Goal: Task Accomplishment & Management: Manage account settings

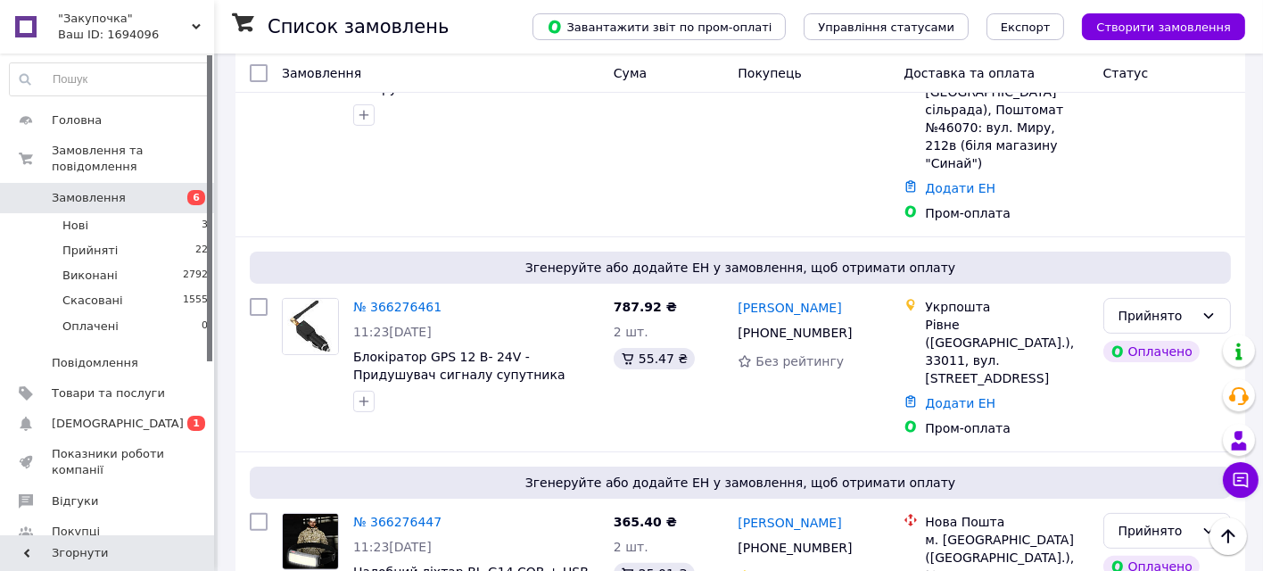
scroll to position [594, 0]
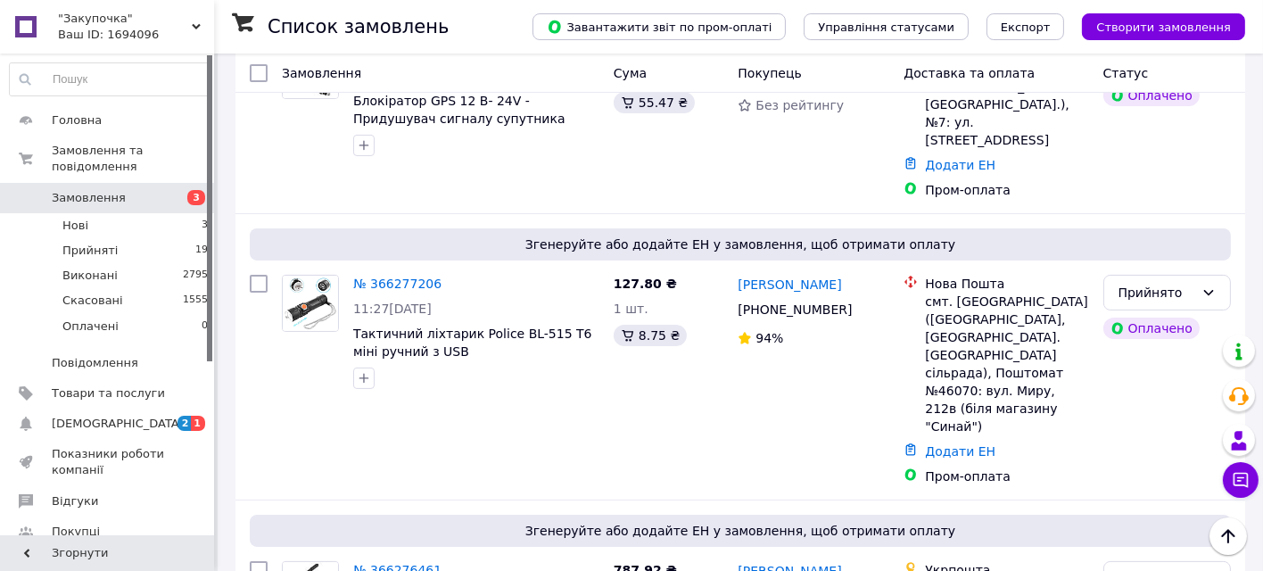
scroll to position [297, 0]
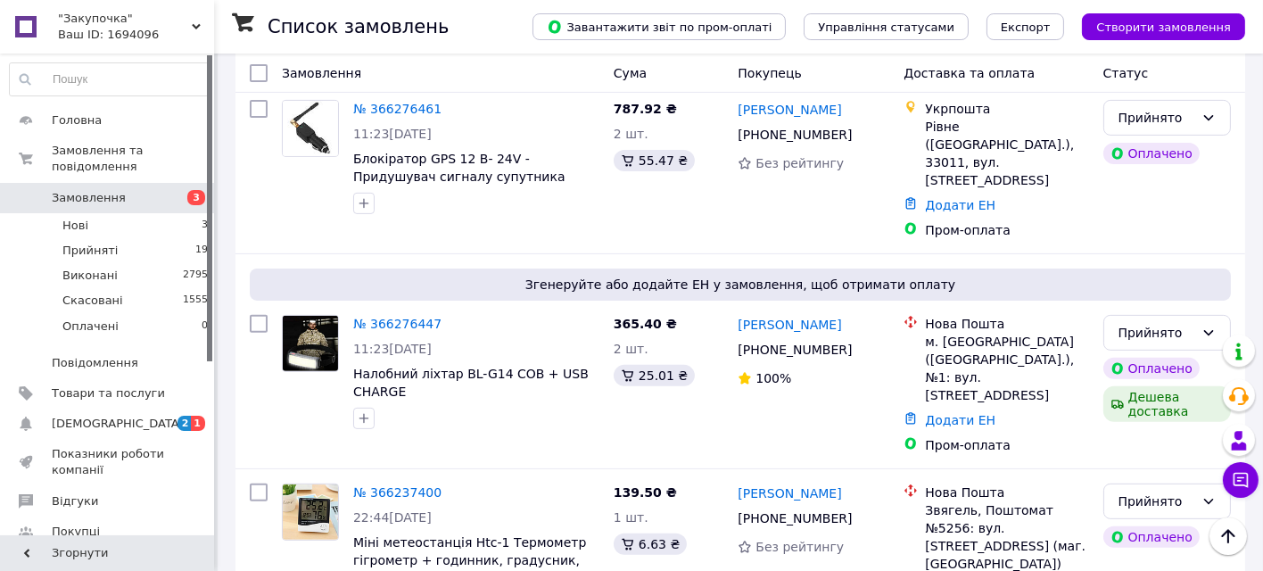
scroll to position [693, 0]
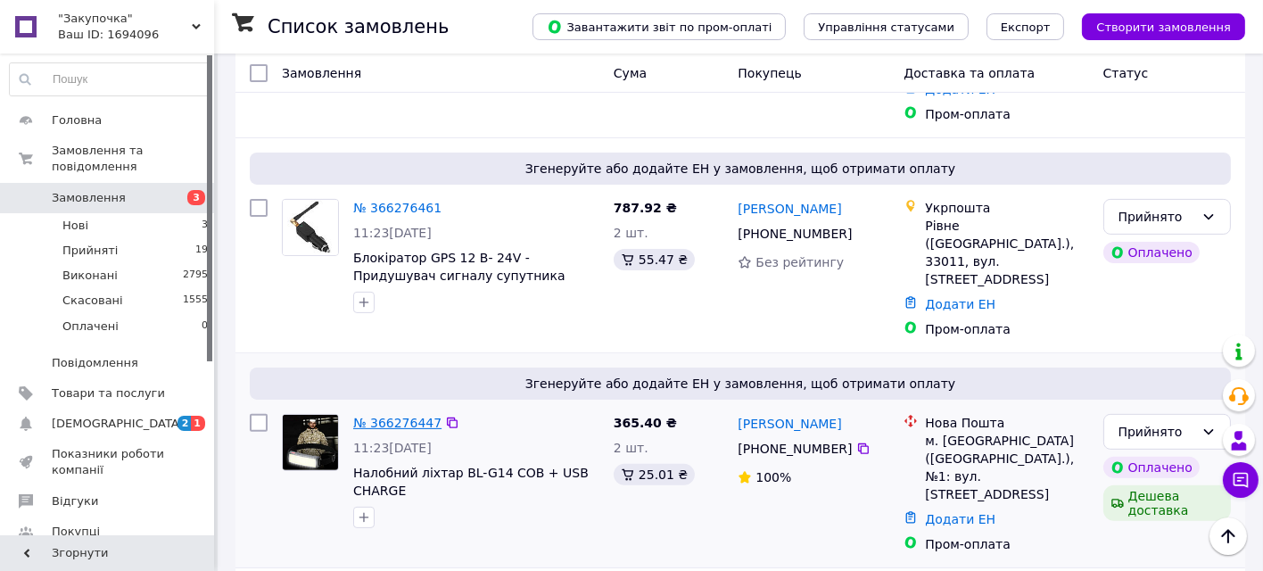
click at [392, 416] on link "№ 366276447" at bounding box center [397, 423] width 88 height 14
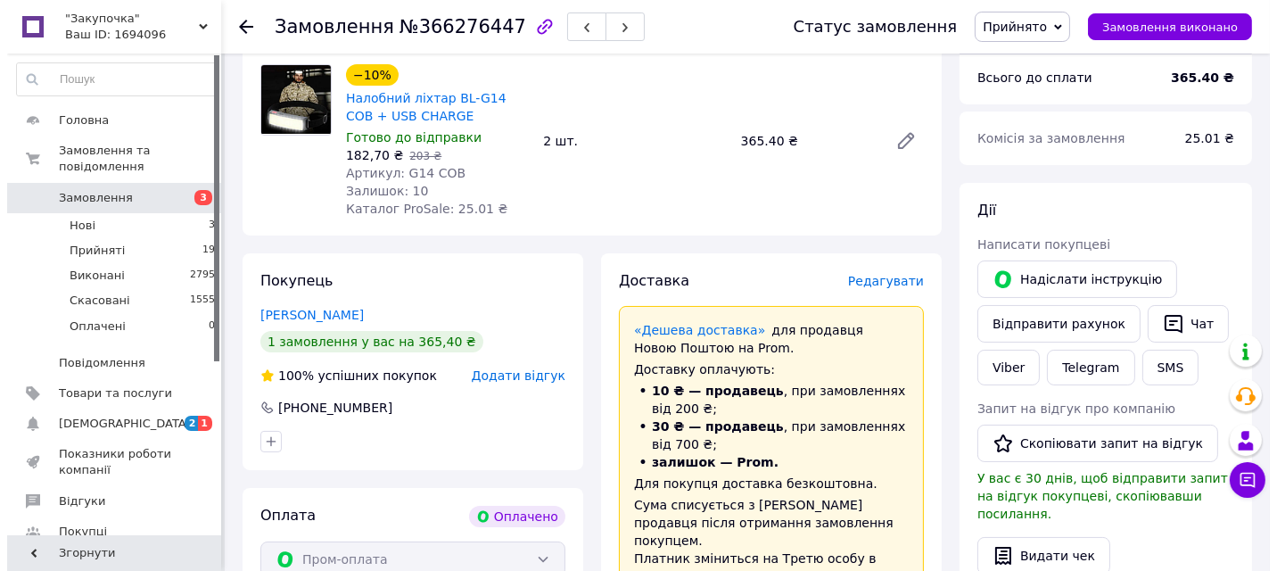
scroll to position [198, 0]
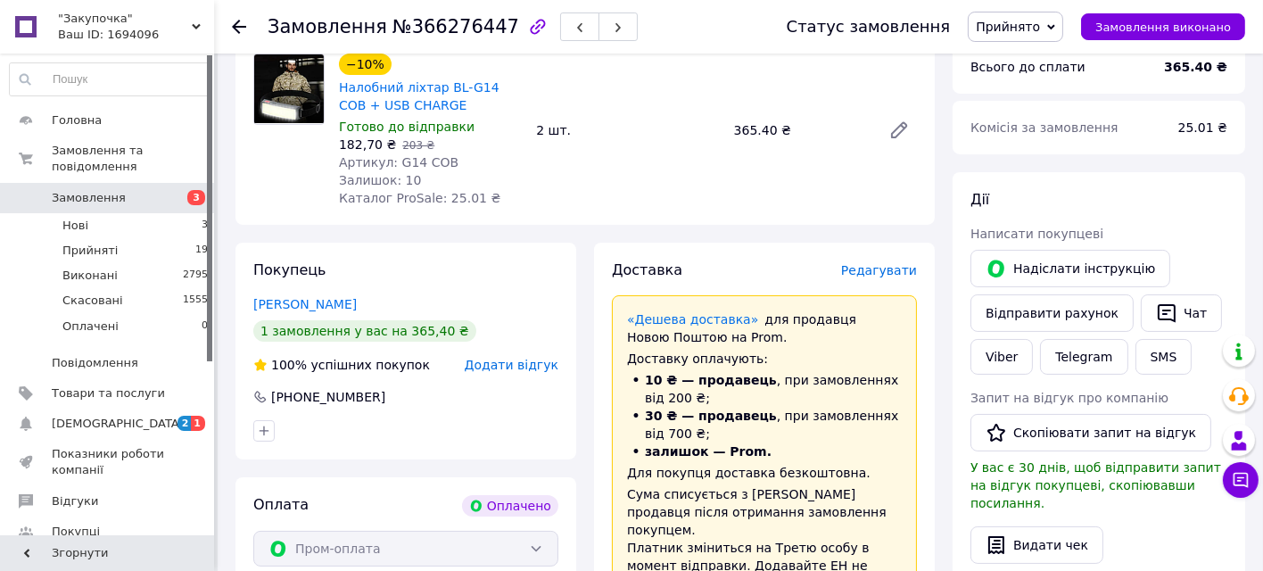
click at [883, 275] on span "Редагувати" at bounding box center [879, 270] width 76 height 14
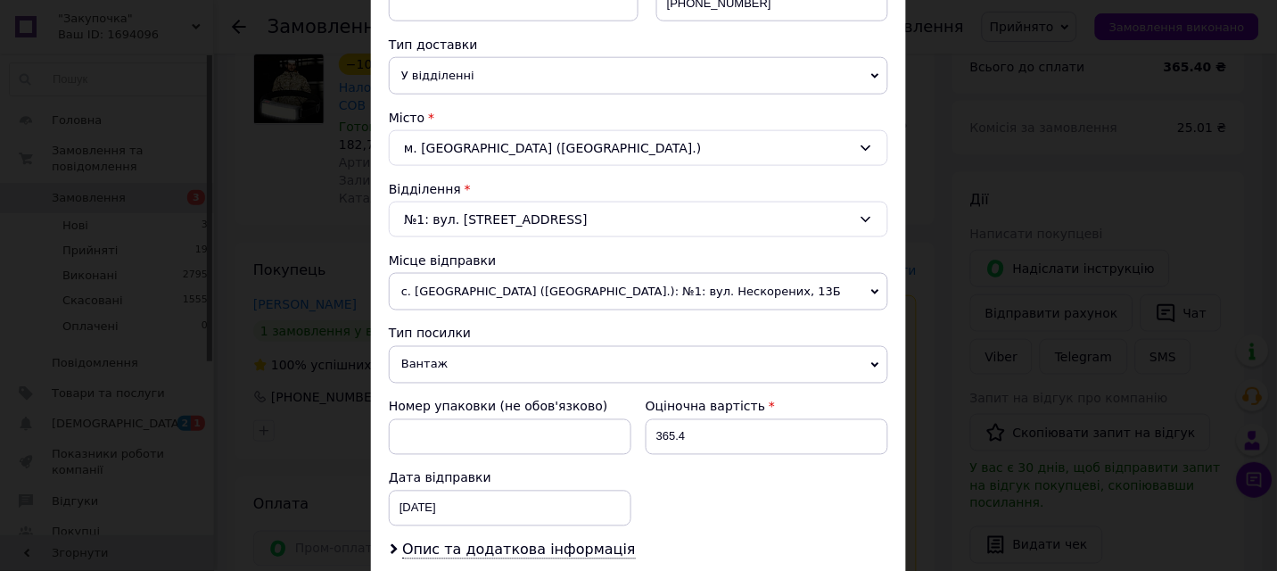
scroll to position [396, 0]
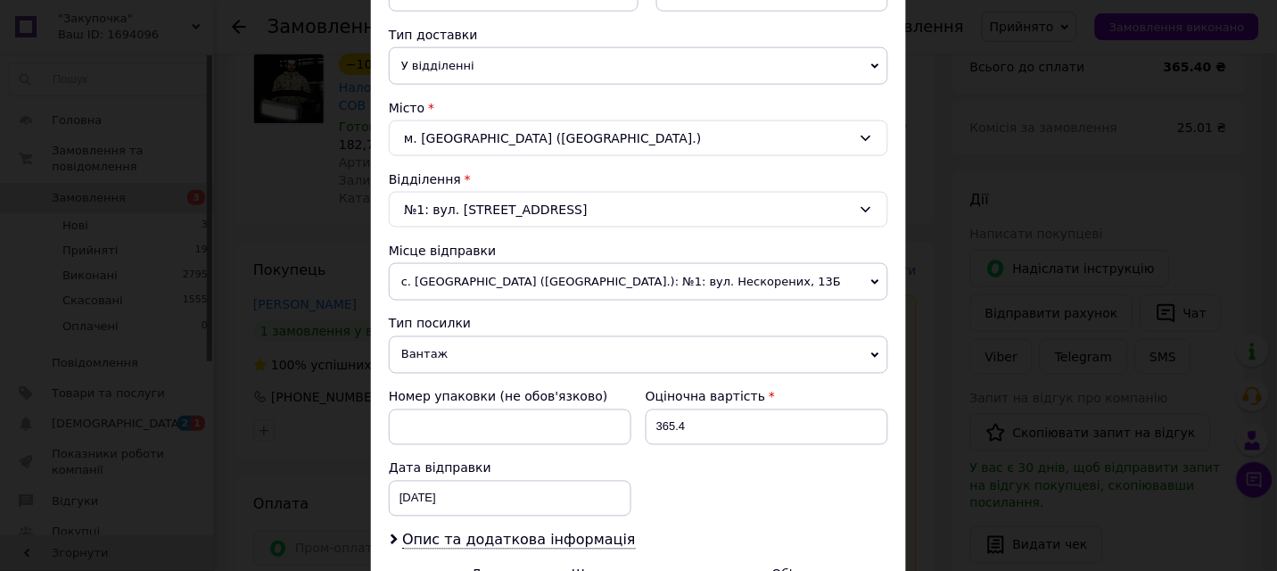
click at [616, 263] on span "с. Довжик (Житомирська обл.): №1: вул. Нескорених, 13Б" at bounding box center [639, 281] width 500 height 37
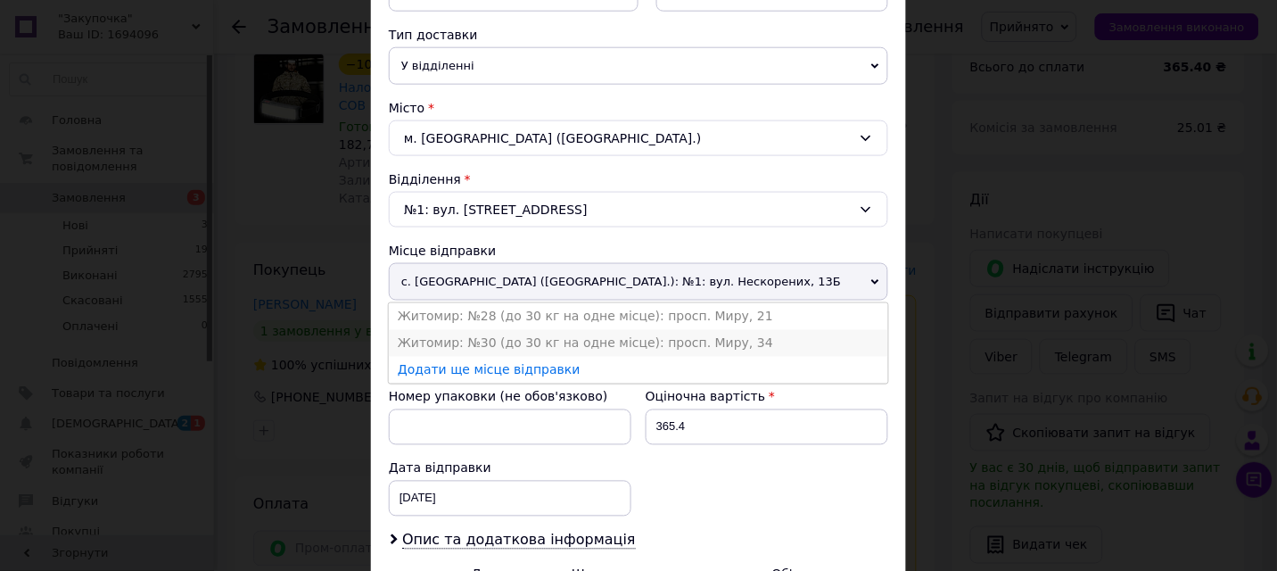
click at [526, 344] on li "Житомир: №30 (до 30 кг на одне місце): просп. Миру, 34" at bounding box center [639, 343] width 500 height 27
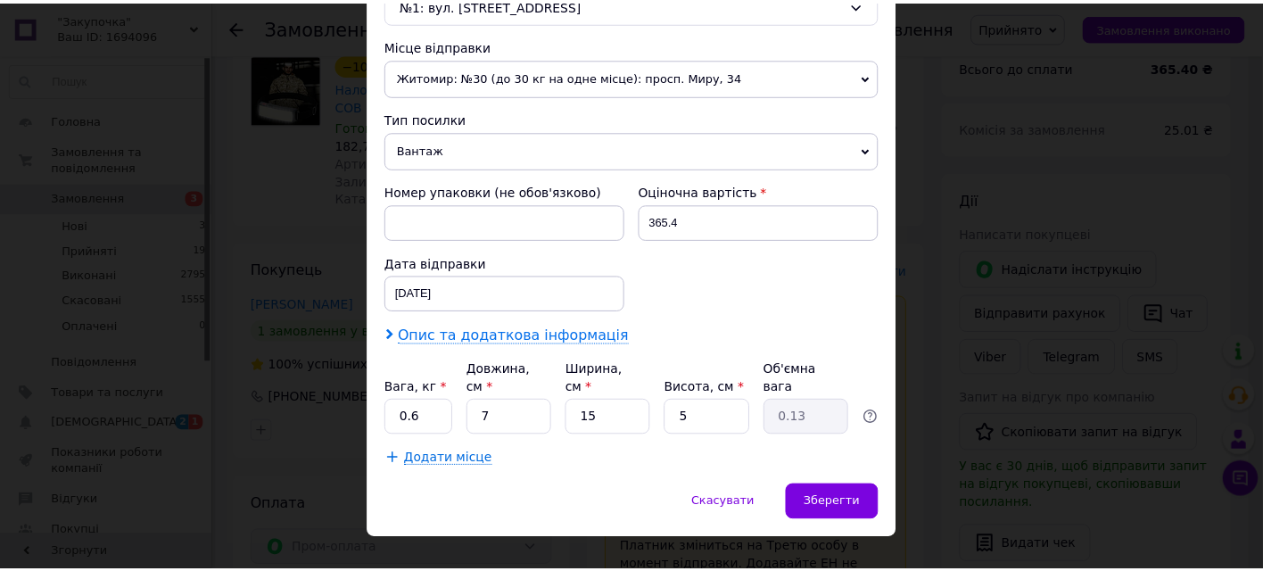
scroll to position [614, 0]
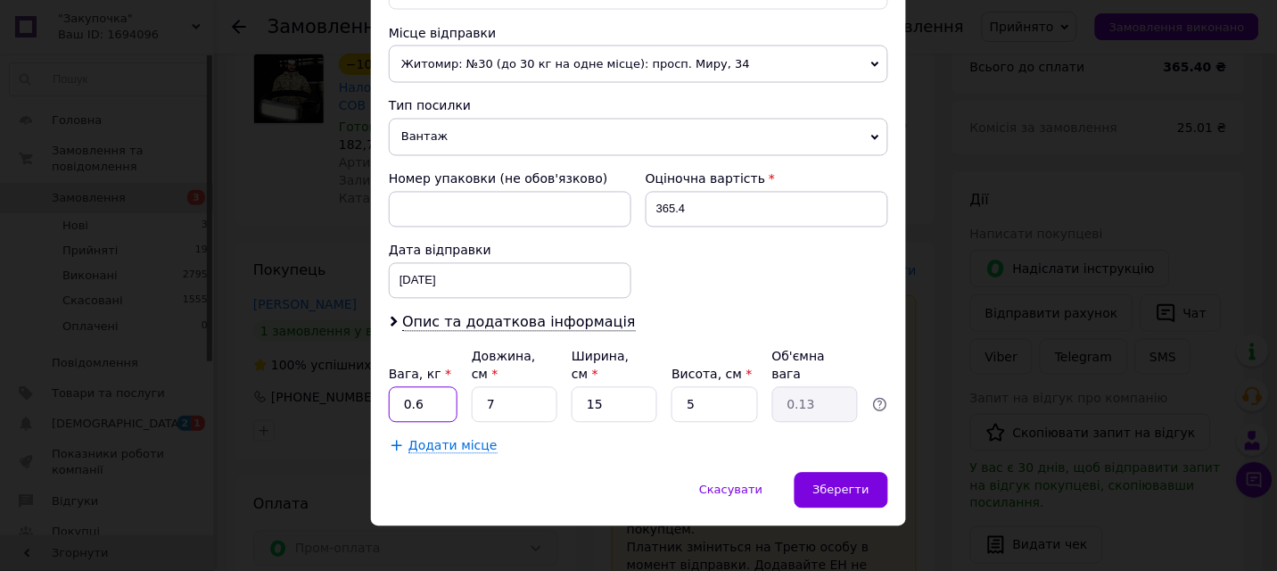
click at [432, 390] on input "0.6" at bounding box center [423, 405] width 69 height 36
type input "0.5"
click at [723, 387] on input "5" at bounding box center [715, 405] width 86 height 36
type input "1"
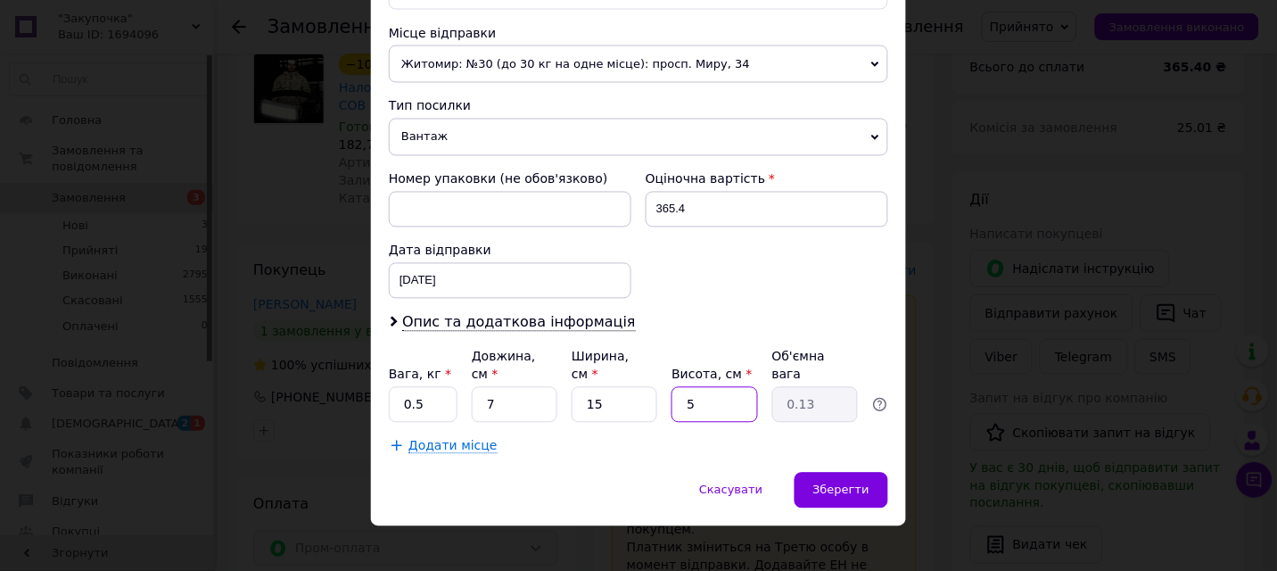
type input "0.1"
type input "12"
type input "0.32"
type input "12"
click at [500, 387] on input "7" at bounding box center [515, 405] width 86 height 36
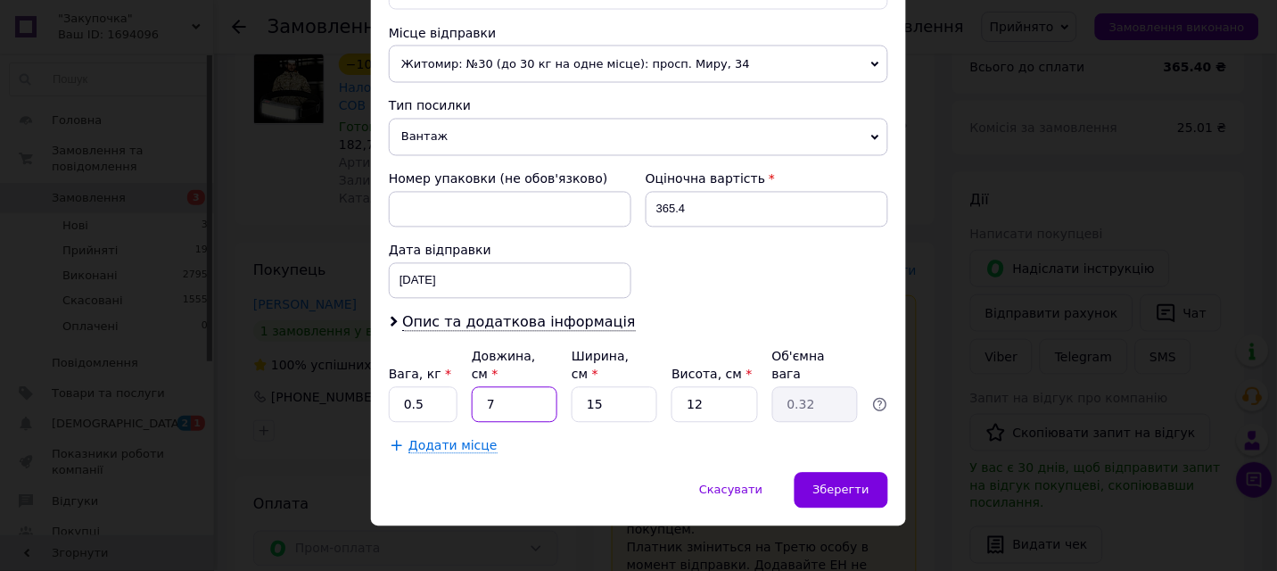
click at [500, 387] on input "7" at bounding box center [515, 405] width 86 height 36
type input "1"
type input "0.1"
type input "11"
type input "0.5"
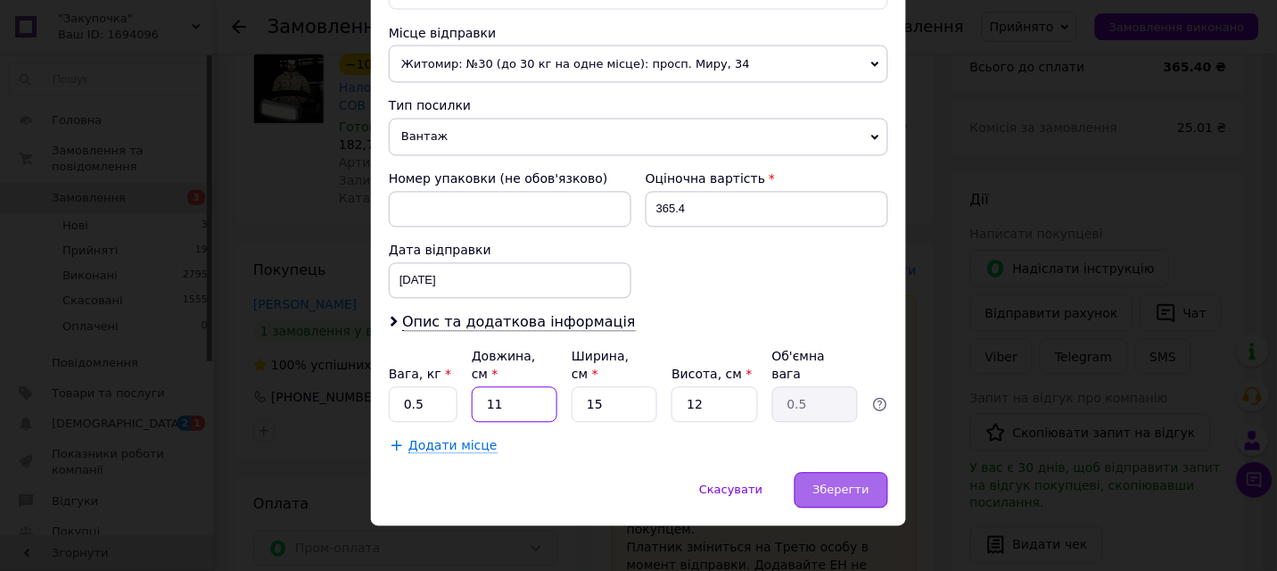
type input "11"
click at [824, 483] on span "Зберегти" at bounding box center [842, 489] width 56 height 13
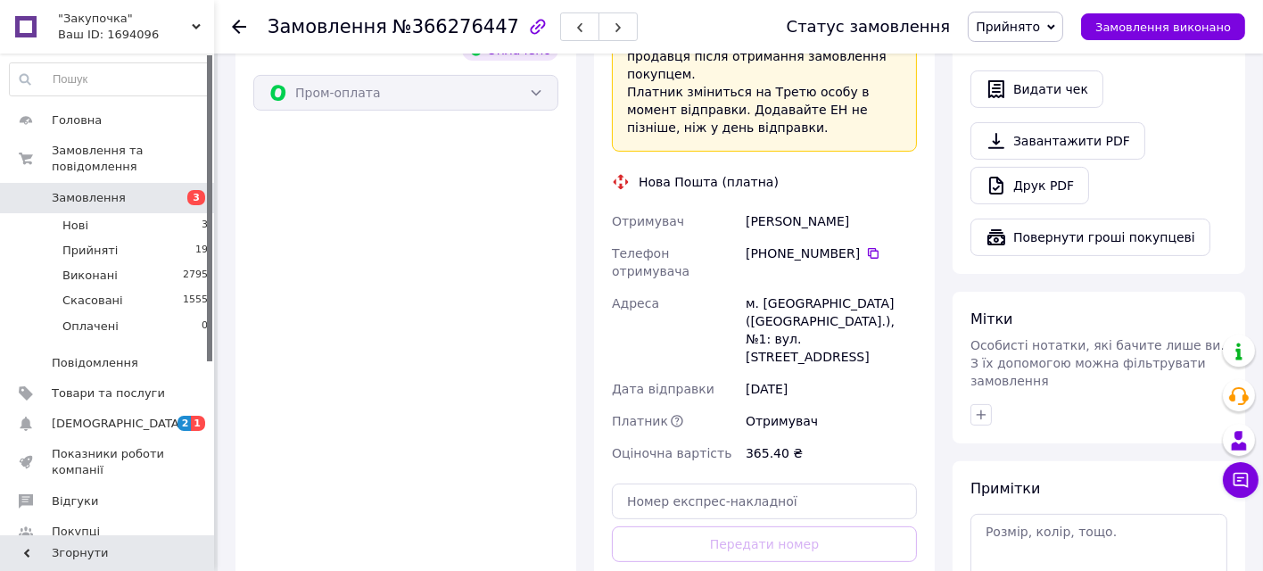
scroll to position [693, 0]
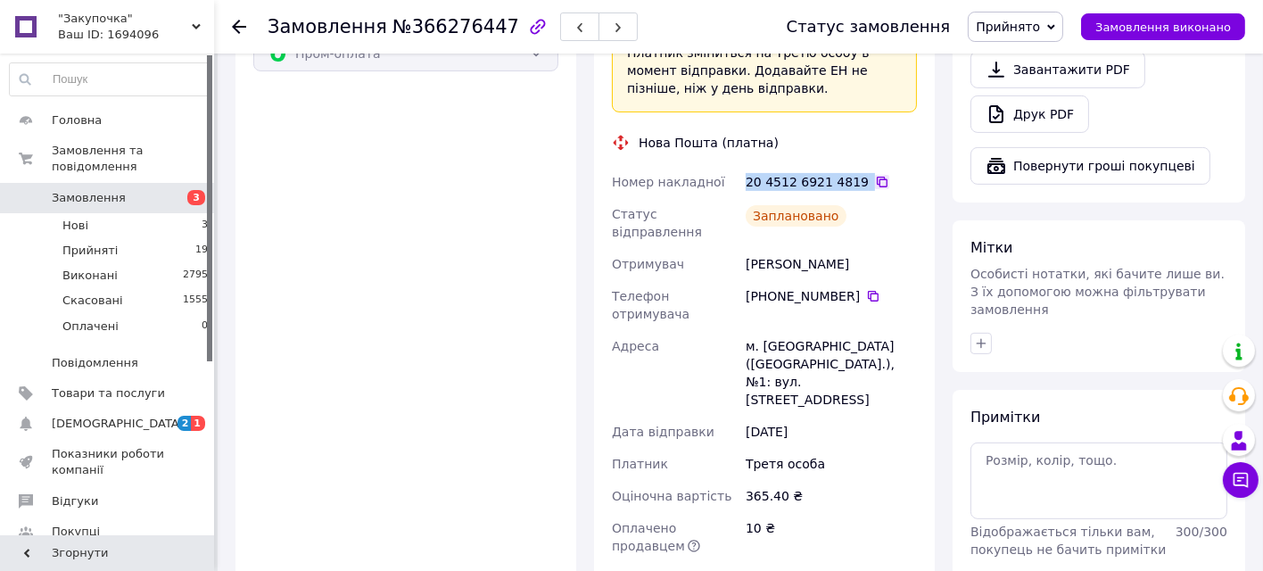
drag, startPoint x: 739, startPoint y: 161, endPoint x: 859, endPoint y: 161, distance: 119.5
click at [859, 166] on div "Номер накладної 20 4512 6921 4819   Статус відправлення Заплановано Отримувач П…" at bounding box center [764, 364] width 312 height 396
copy div "Номер накладної 20 4512 6921 4819"
click at [399, 511] on div "Оплата Оплачено Пром-оплата" at bounding box center [405, 306] width 341 height 648
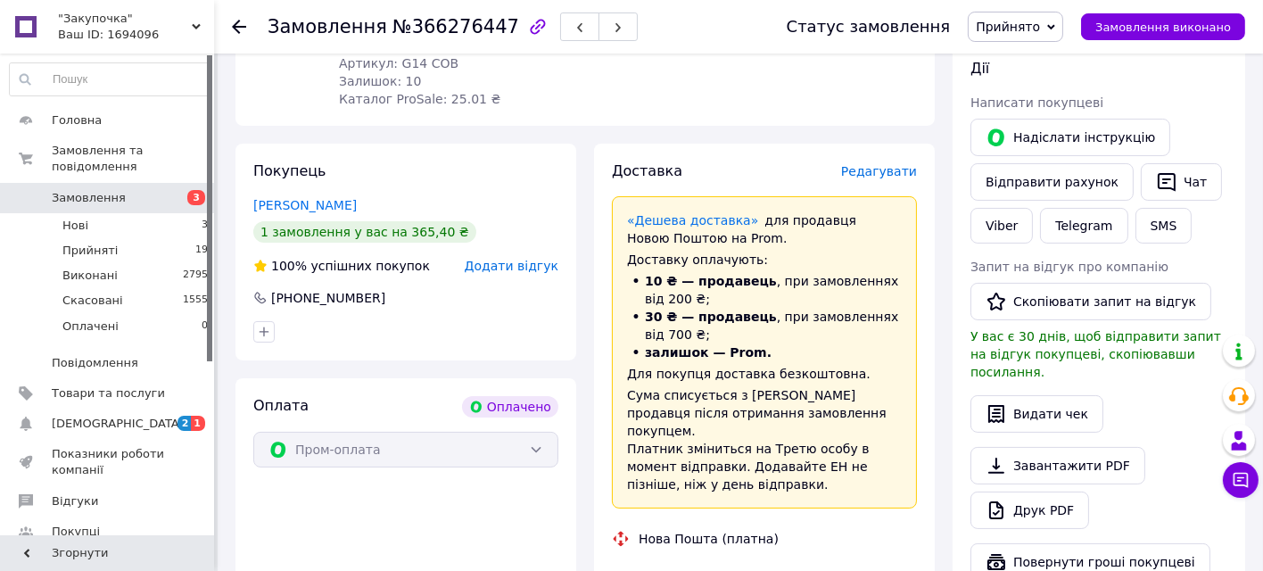
scroll to position [0, 0]
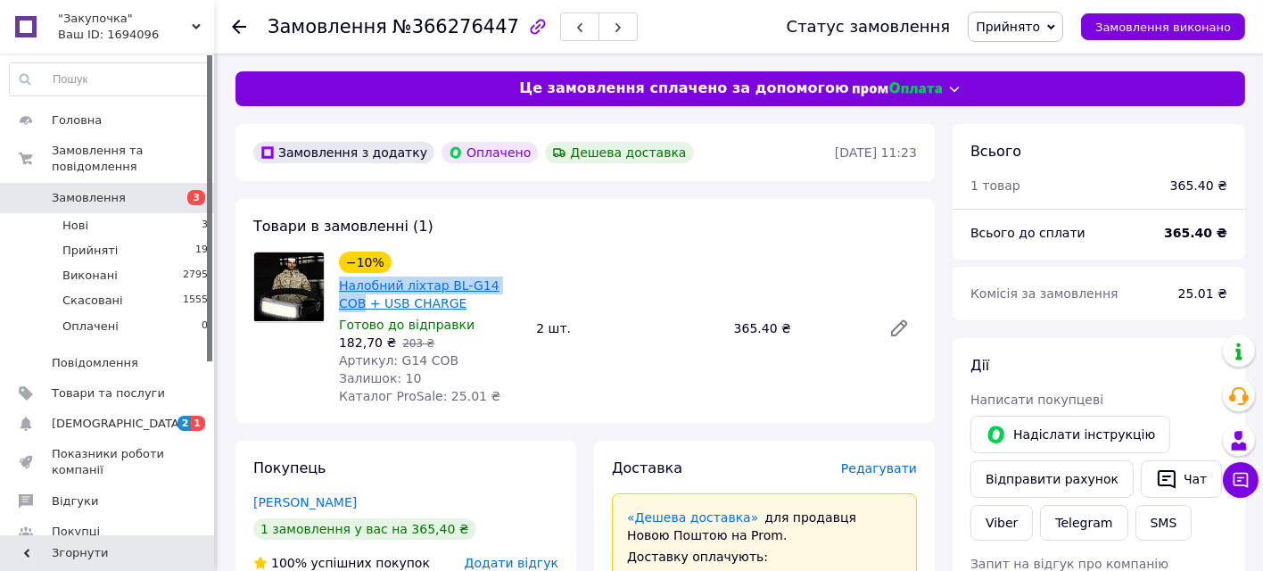
drag, startPoint x: 335, startPoint y: 287, endPoint x: 505, endPoint y: 285, distance: 169.5
click at [505, 285] on div "−10% Налобний ліхтар BL-G14 COB + USB CHARGE Готово до відправки 182,70 ₴   203…" at bounding box center [430, 328] width 197 height 161
copy link "Налобний ліхтар BL-G14 COB"
click at [547, 501] on div "Пасько Сергей" at bounding box center [405, 502] width 305 height 18
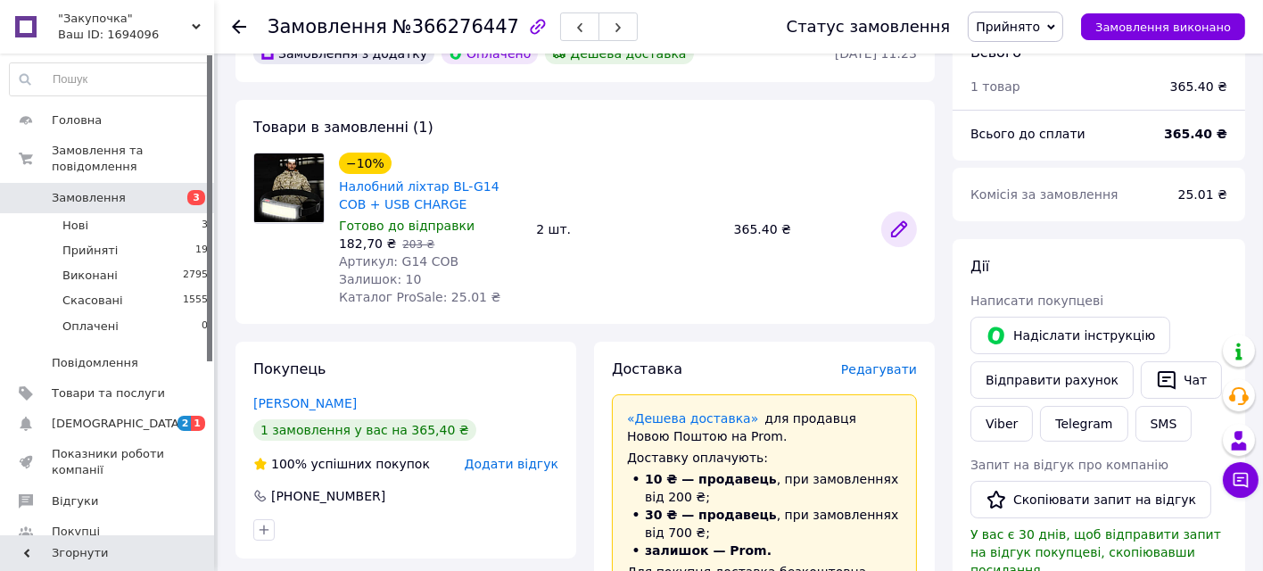
click at [895, 231] on icon at bounding box center [899, 229] width 14 height 14
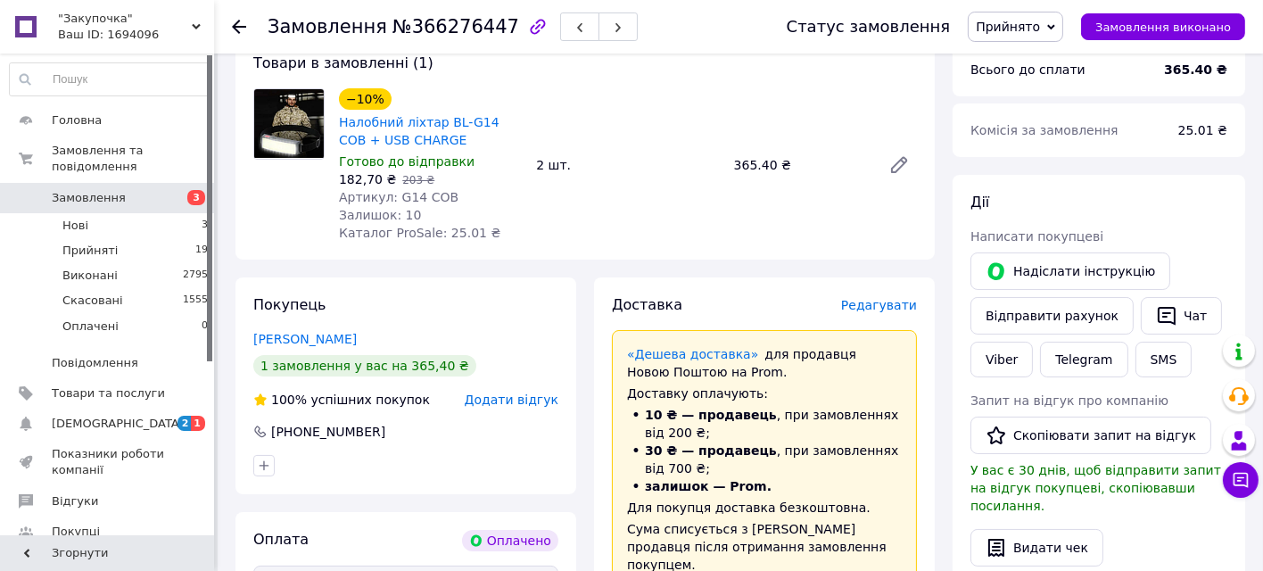
scroll to position [198, 0]
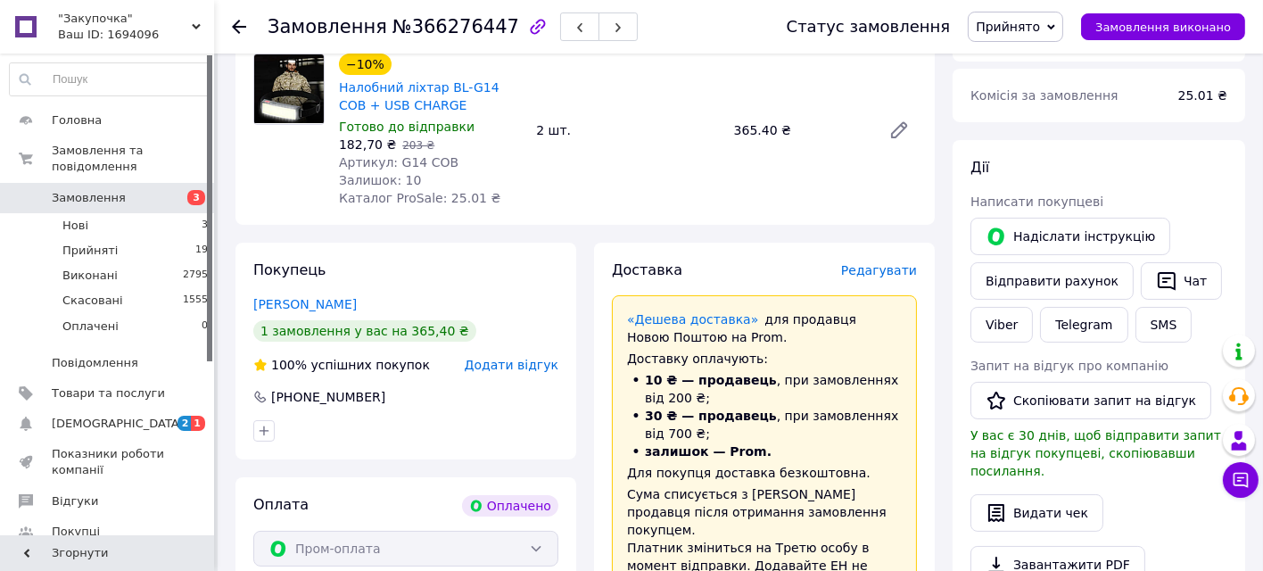
drag, startPoint x: 245, startPoint y: 25, endPoint x: 292, endPoint y: 43, distance: 49.7
click at [244, 27] on icon at bounding box center [239, 27] width 14 height 14
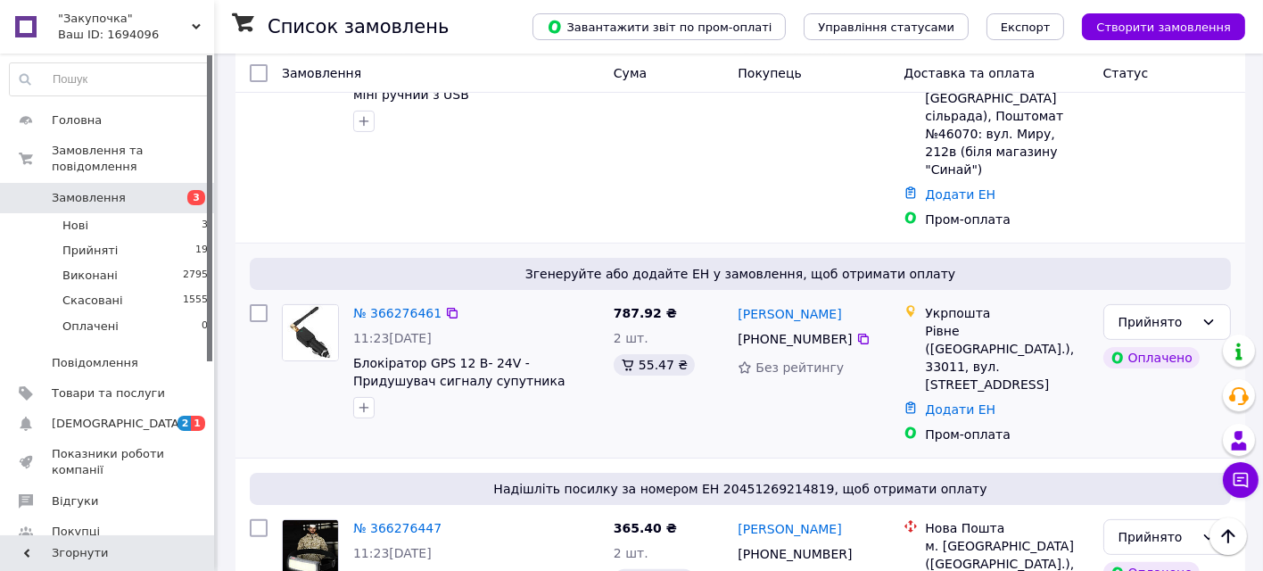
scroll to position [594, 0]
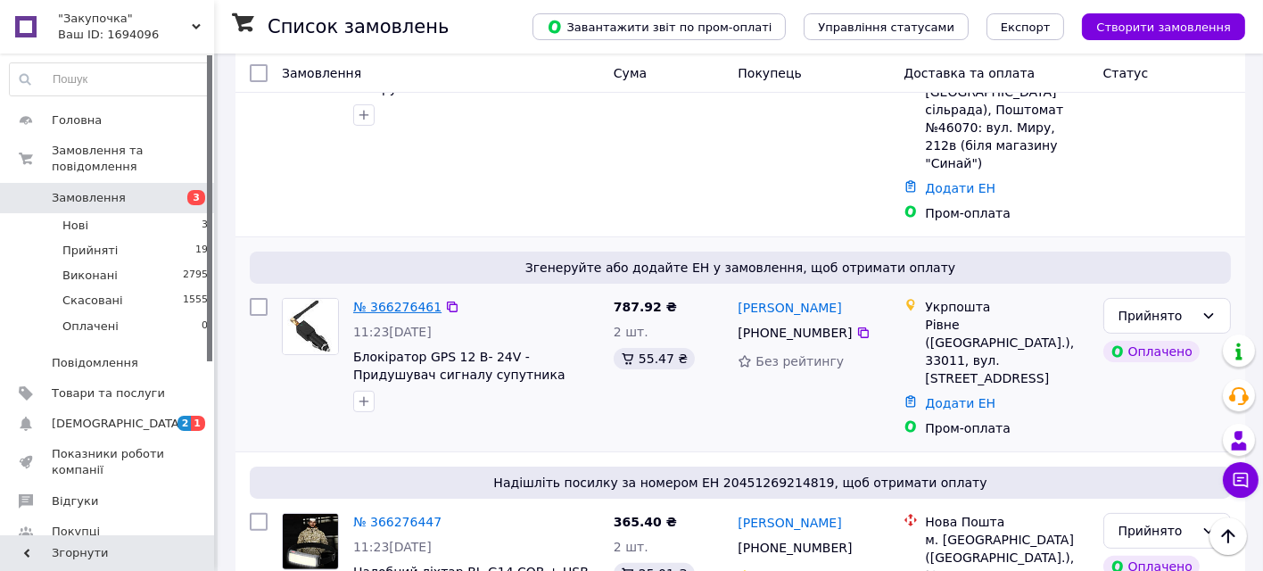
click at [412, 300] on link "№ 366276461" at bounding box center [397, 307] width 88 height 14
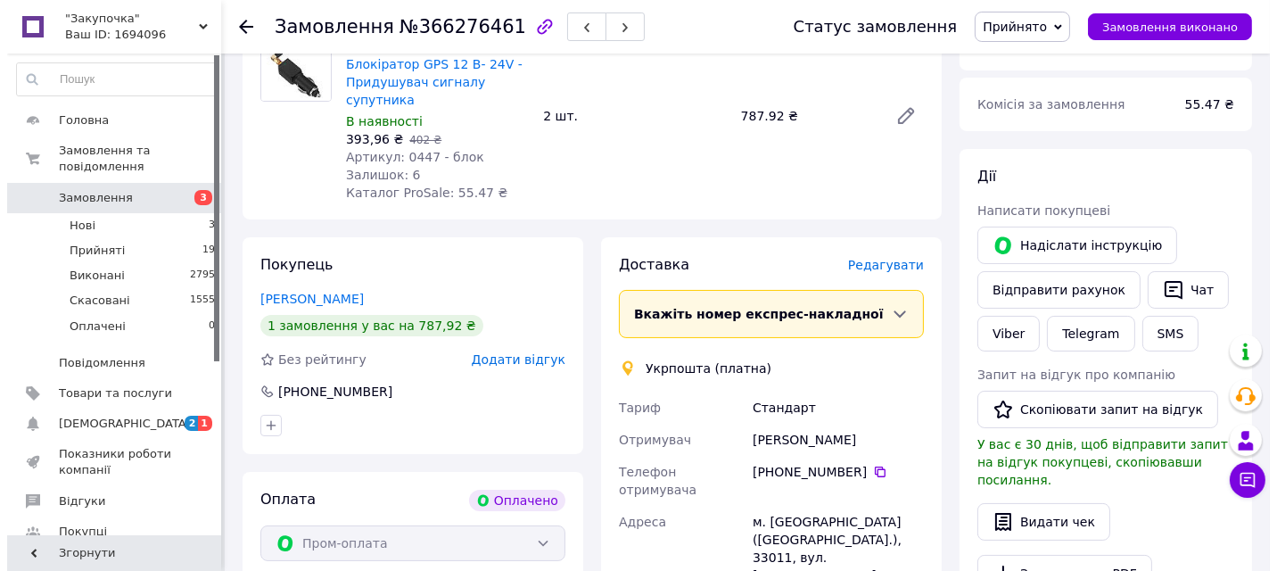
scroll to position [198, 0]
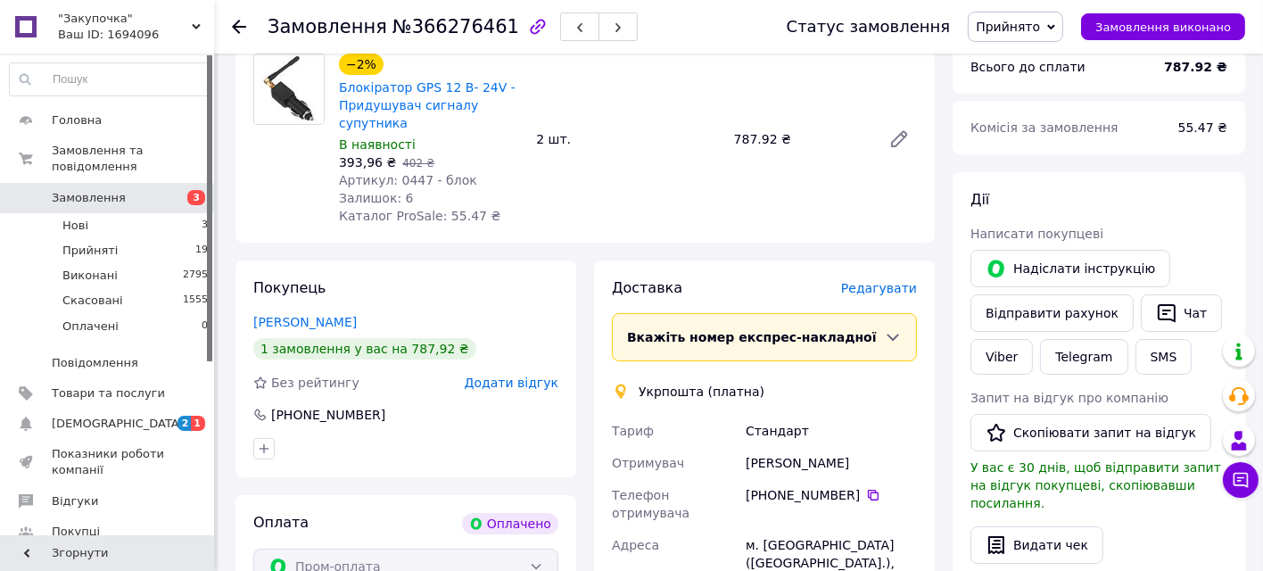
click at [886, 281] on span "Редагувати" at bounding box center [879, 288] width 76 height 14
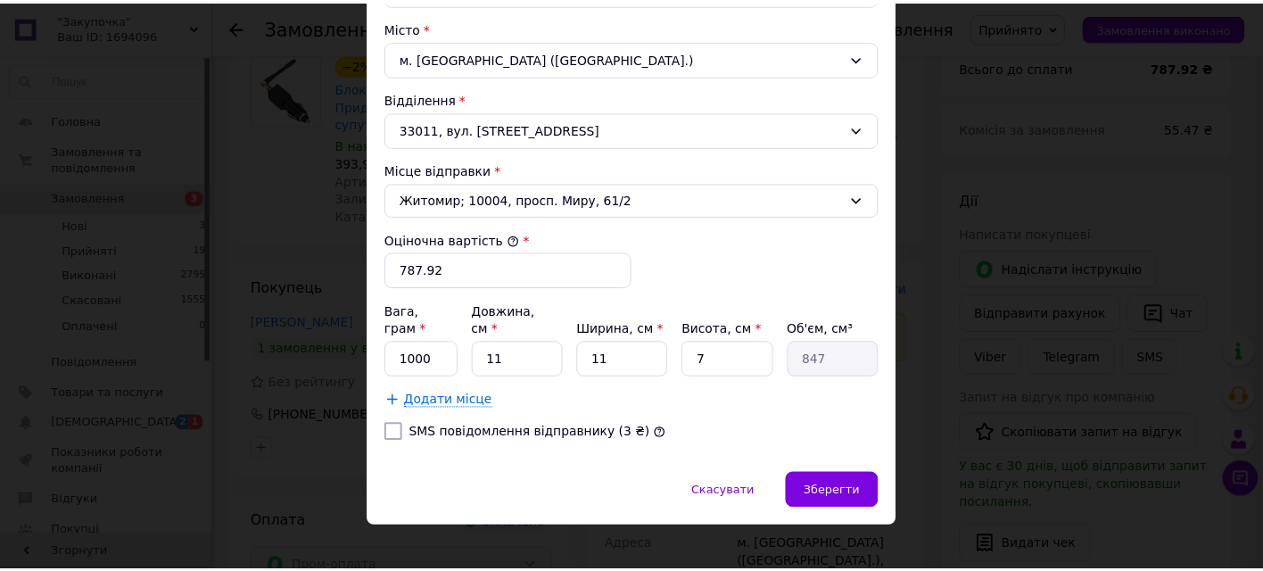
scroll to position [545, 0]
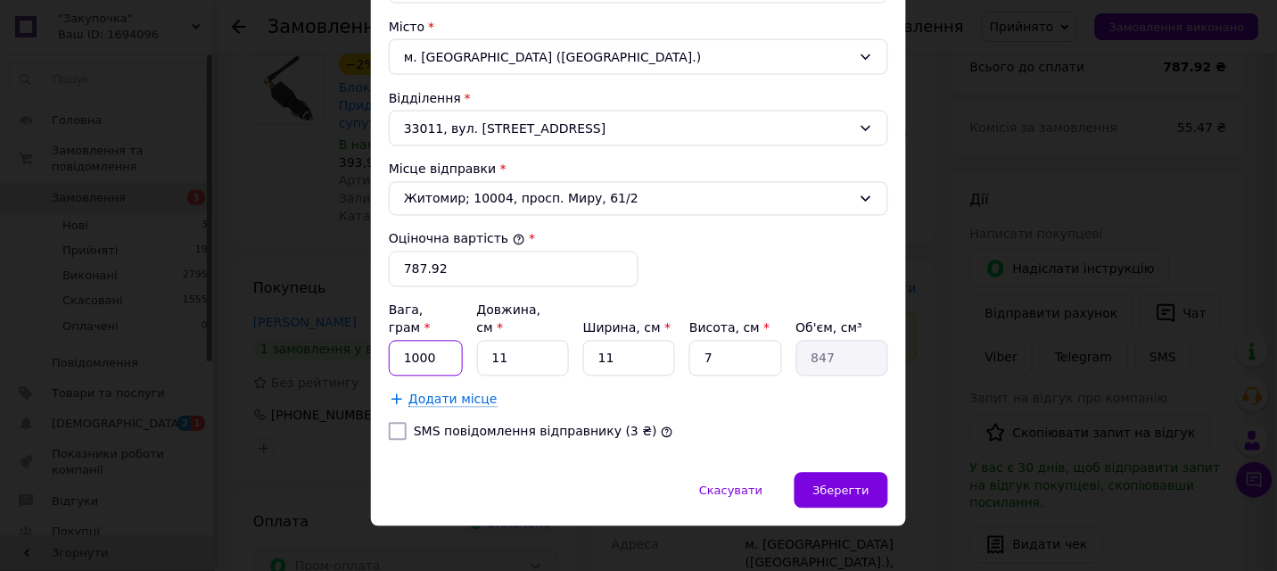
click at [434, 341] on input "1000" at bounding box center [426, 359] width 74 height 36
type input "230"
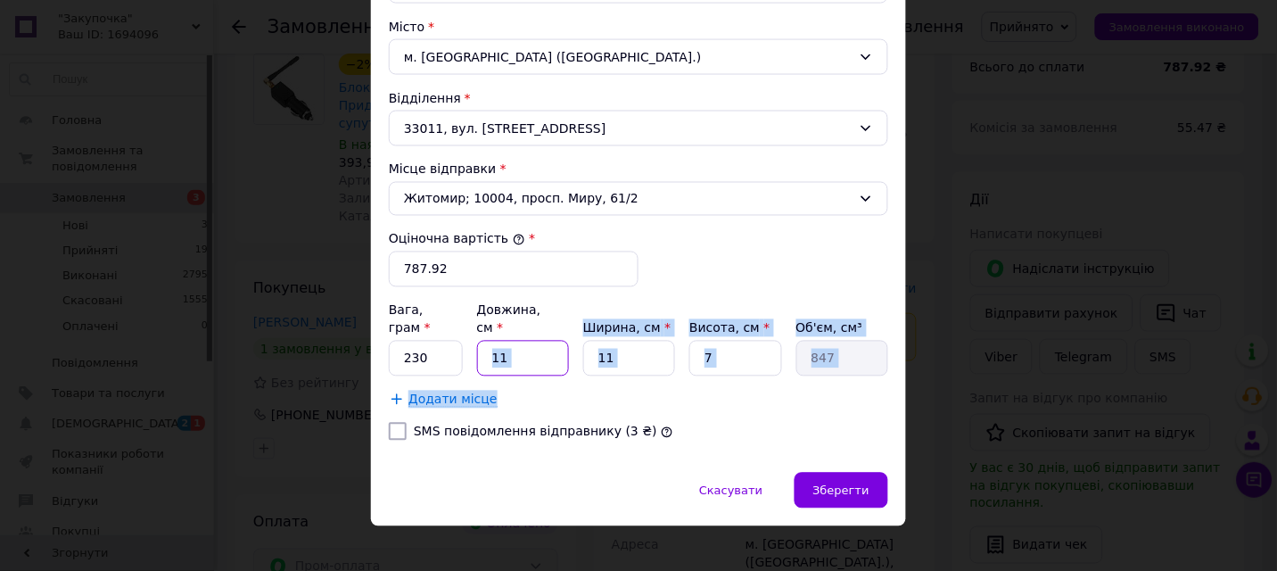
drag, startPoint x: 568, startPoint y: 351, endPoint x: 537, endPoint y: 359, distance: 32.2
click at [538, 359] on div "Вага, грам * 230 Довжина, см * 11 Ширина, см * 11 Висота, см * 7 Об'єм, см³ 847…" at bounding box center [639, 355] width 500 height 107
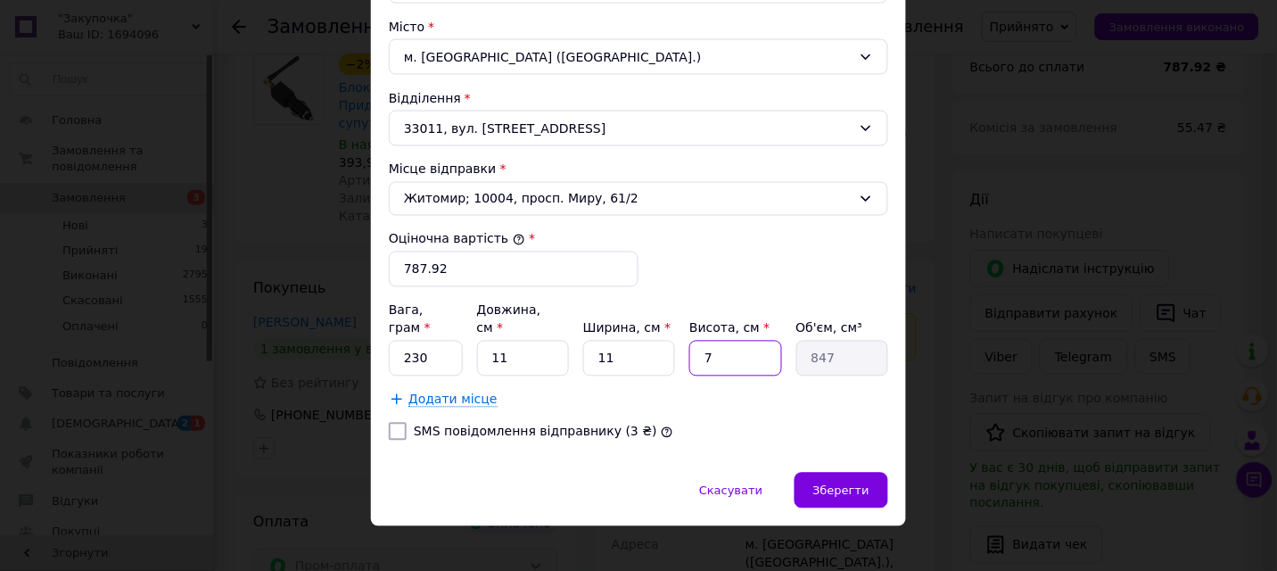
click at [721, 341] on input "7" at bounding box center [736, 359] width 92 height 36
type input "1"
type input "121"
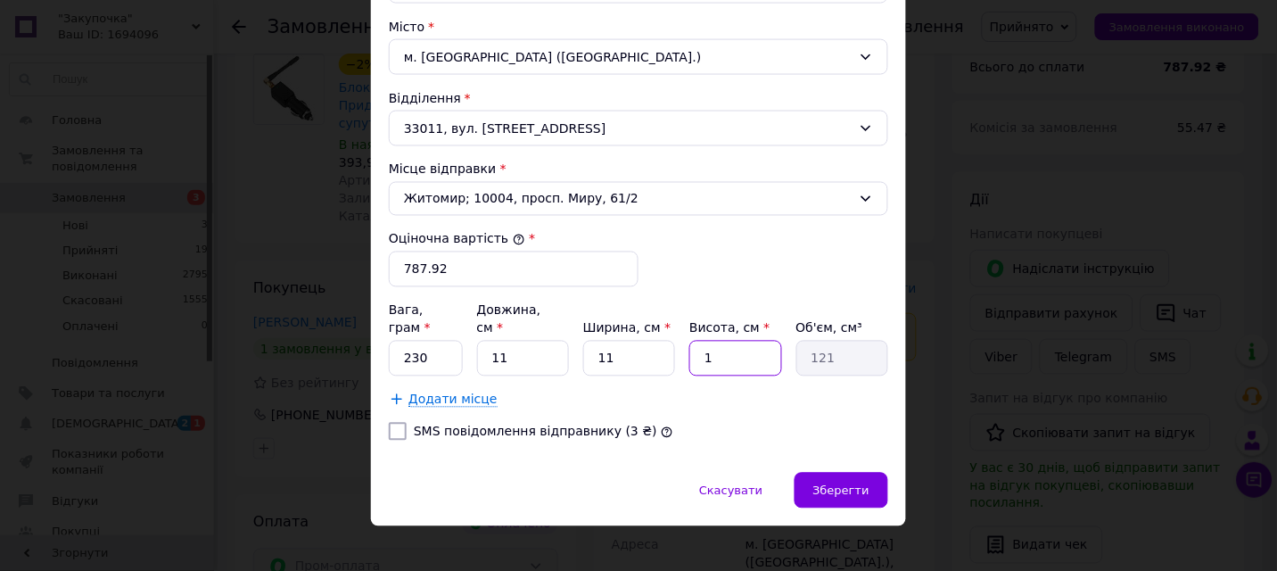
type input "11"
type input "1331"
type input "1"
type input "121"
type input "8"
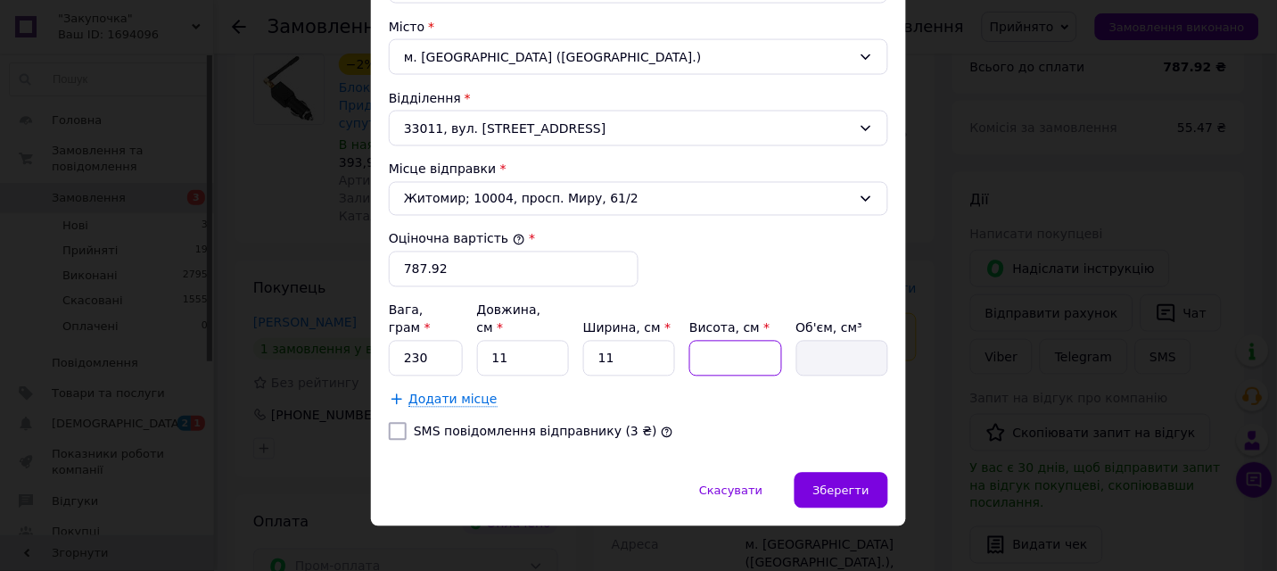
type input "968"
type input "8"
click at [845, 484] on span "Зберегти" at bounding box center [842, 490] width 56 height 13
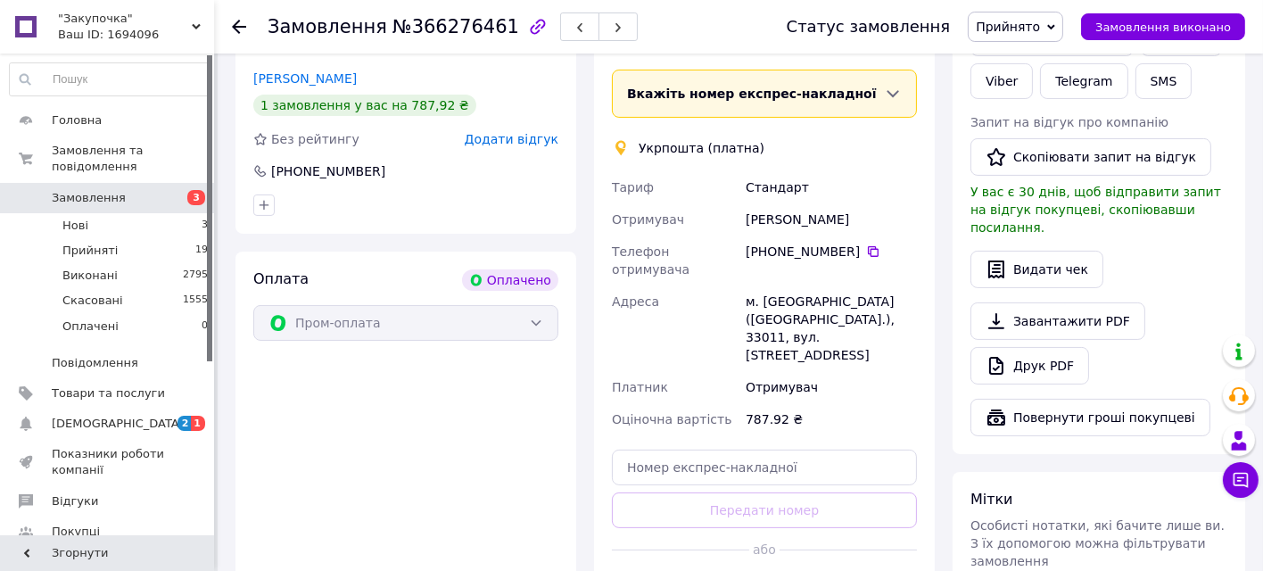
scroll to position [594, 0]
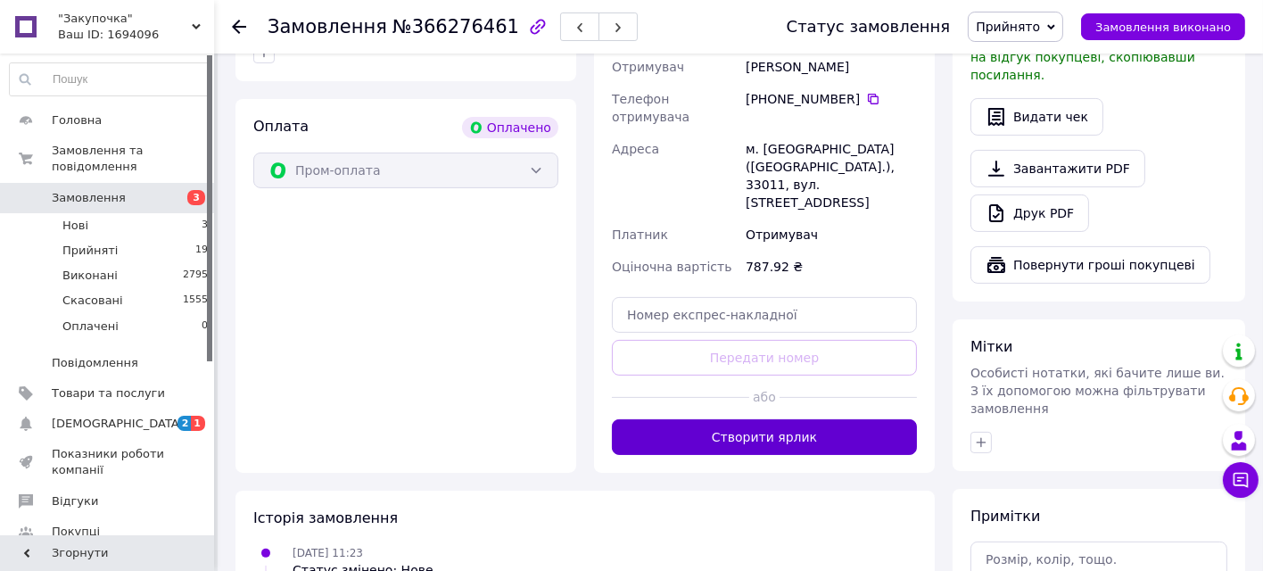
click at [758, 419] on button "Створити ярлик" at bounding box center [764, 437] width 305 height 36
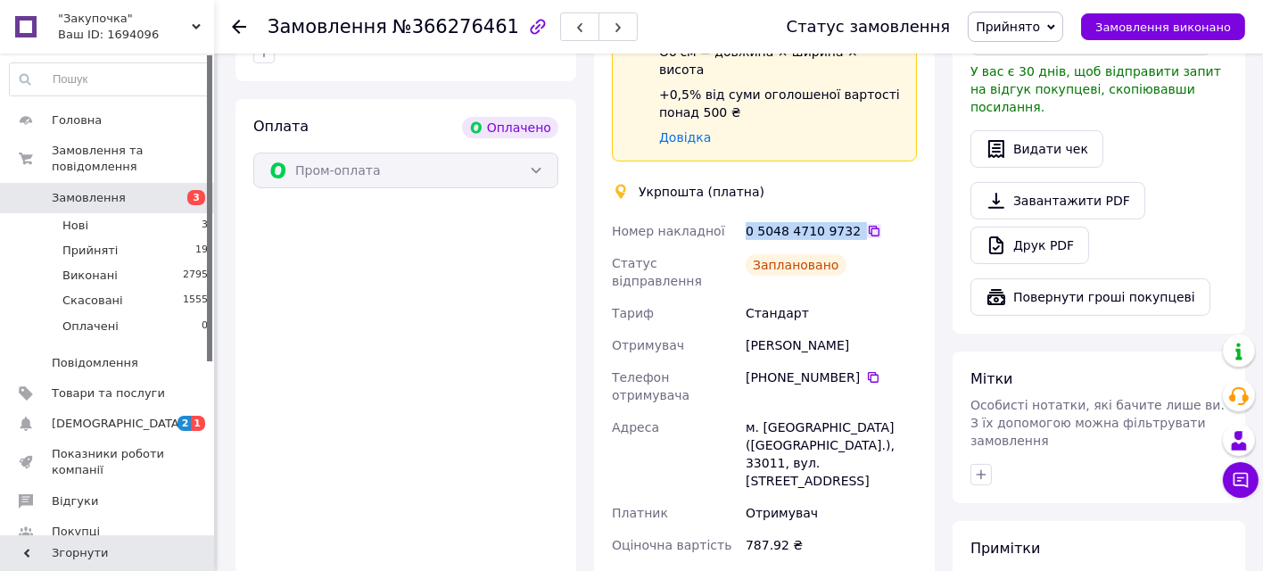
drag, startPoint x: 741, startPoint y: 175, endPoint x: 849, endPoint y: 175, distance: 107.9
click at [849, 215] on div "0 5048 4710 9732" at bounding box center [831, 231] width 178 height 32
copy div "0 5048 4710 9732"
click at [538, 503] on div "Оплата Оплачено Пром-оплата" at bounding box center [405, 380] width 341 height 562
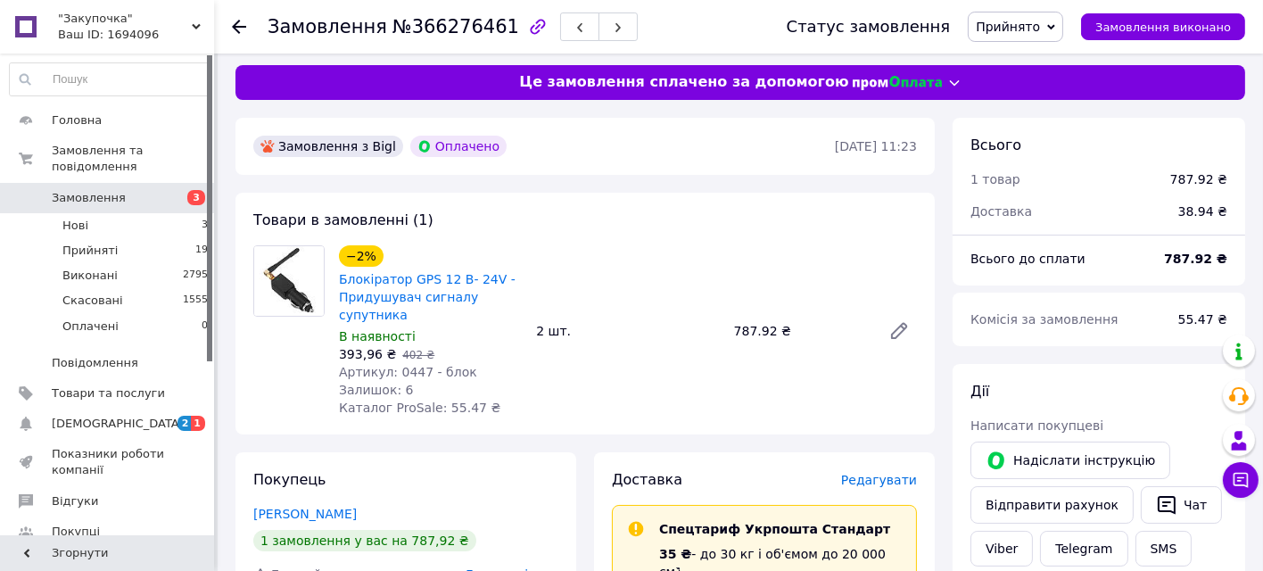
scroll to position [0, 0]
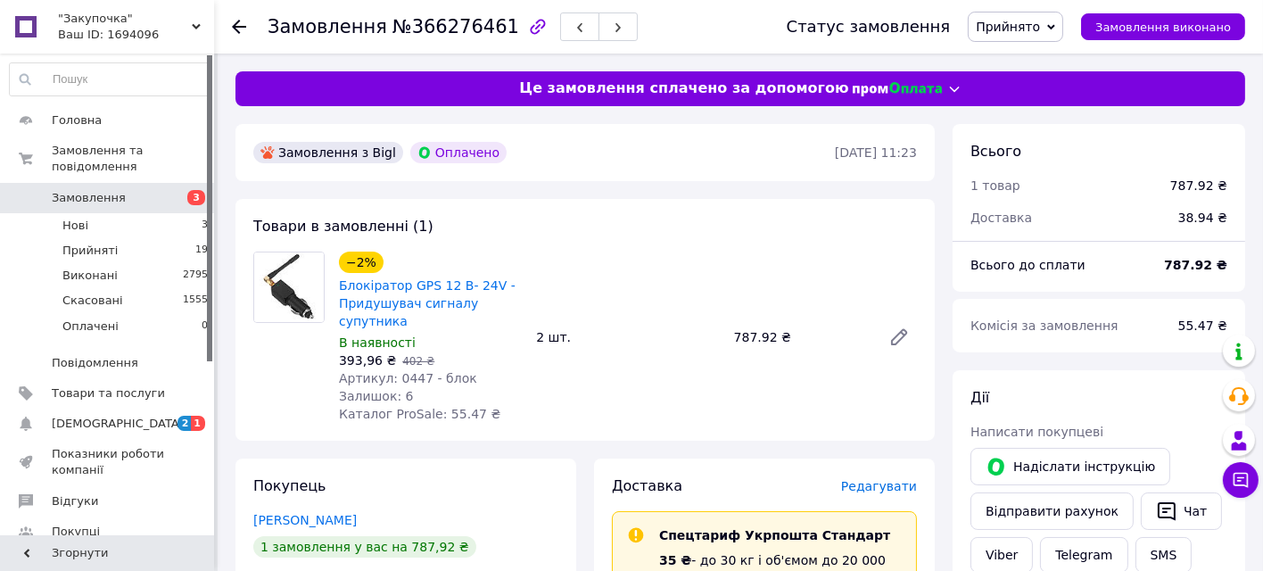
click at [242, 28] on icon at bounding box center [239, 27] width 14 height 14
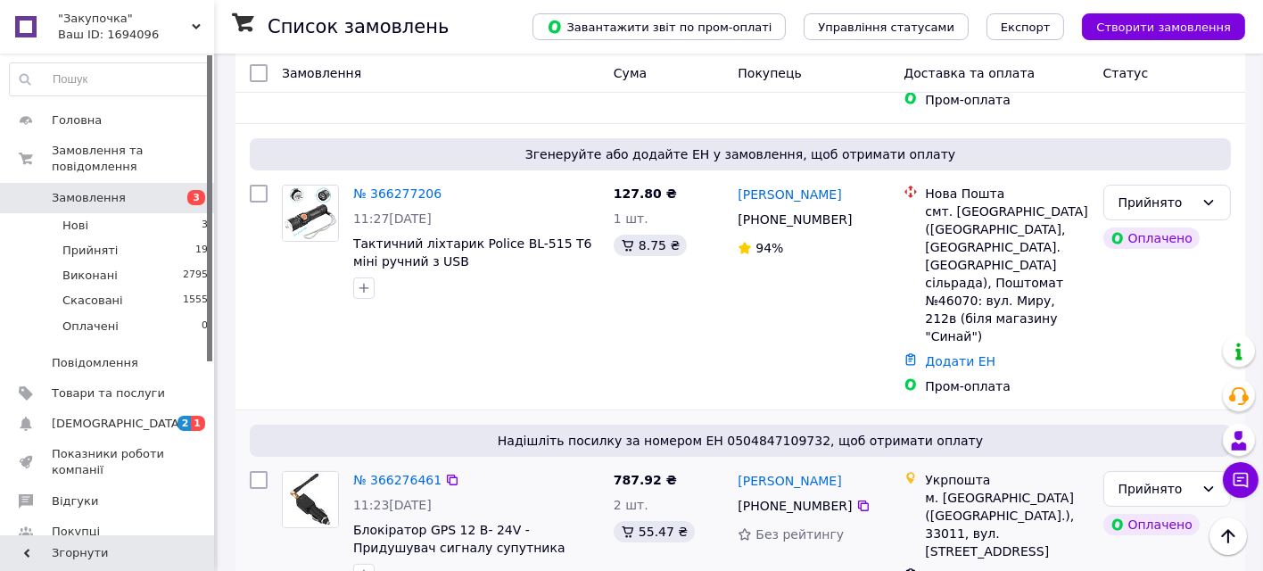
scroll to position [396, 0]
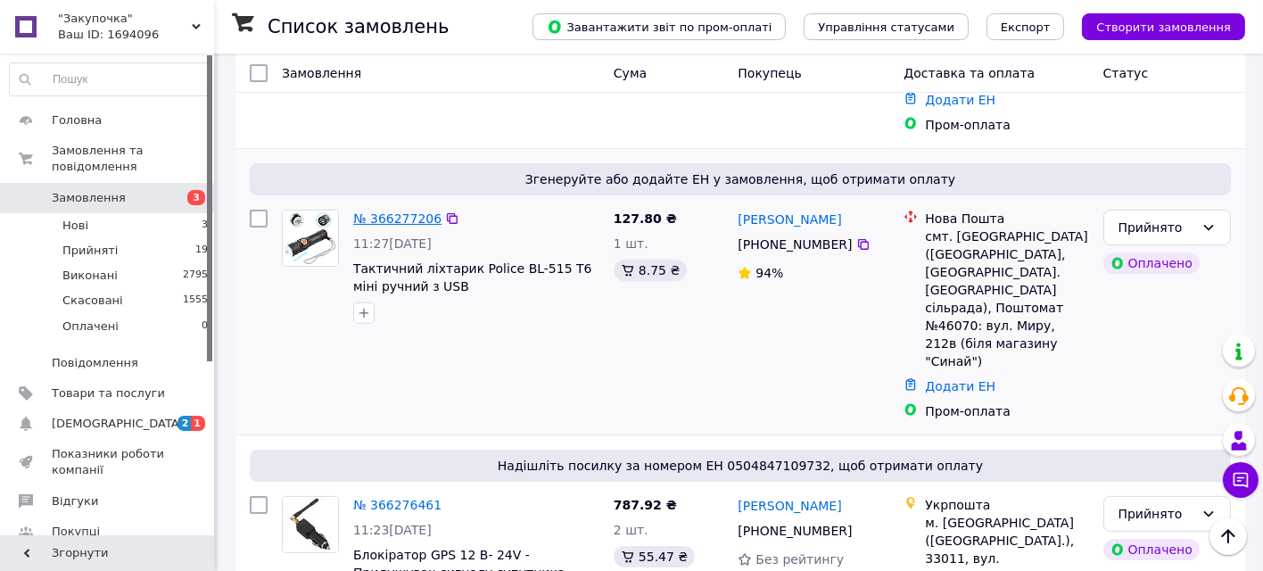
click at [399, 211] on link "№ 366277206" at bounding box center [397, 218] width 88 height 14
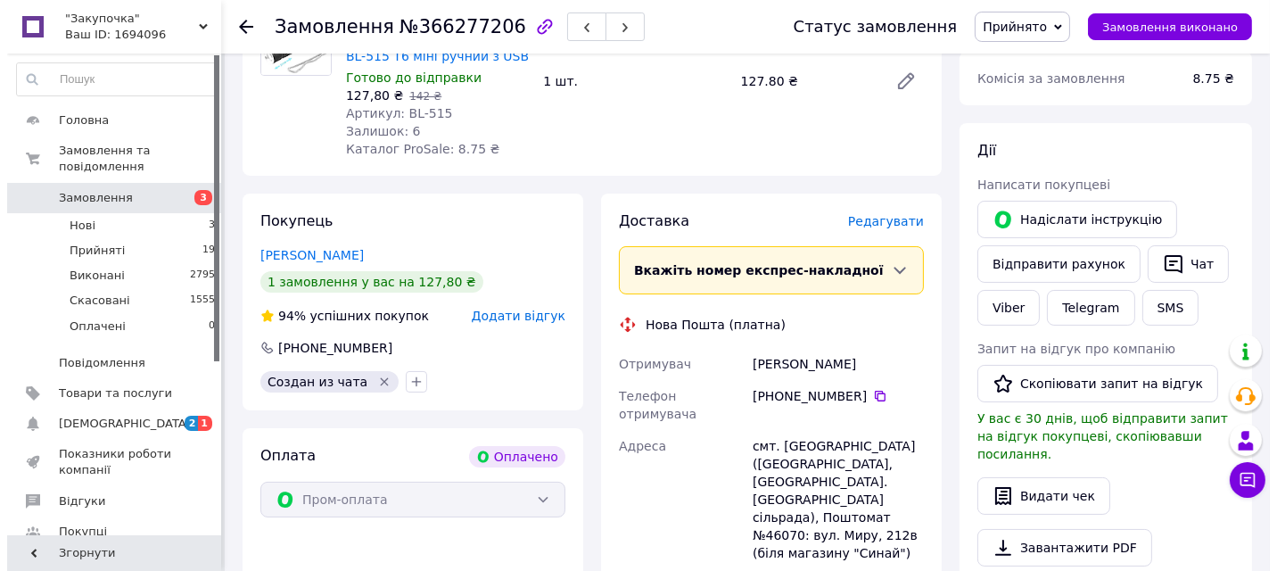
scroll to position [198, 0]
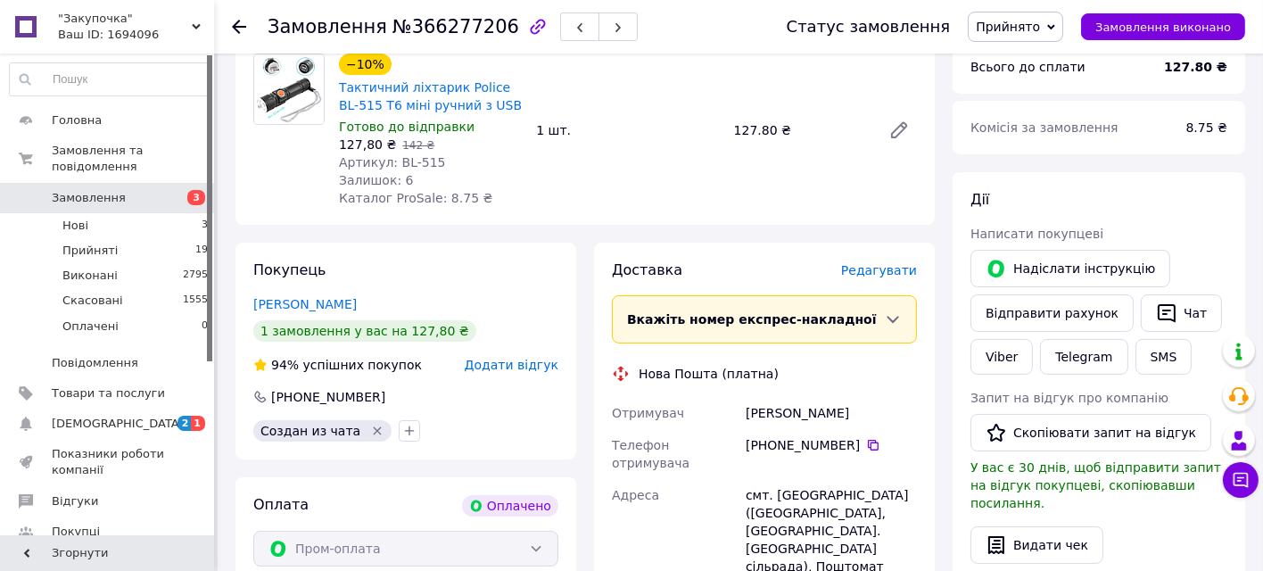
click at [889, 269] on span "Редагувати" at bounding box center [879, 270] width 76 height 14
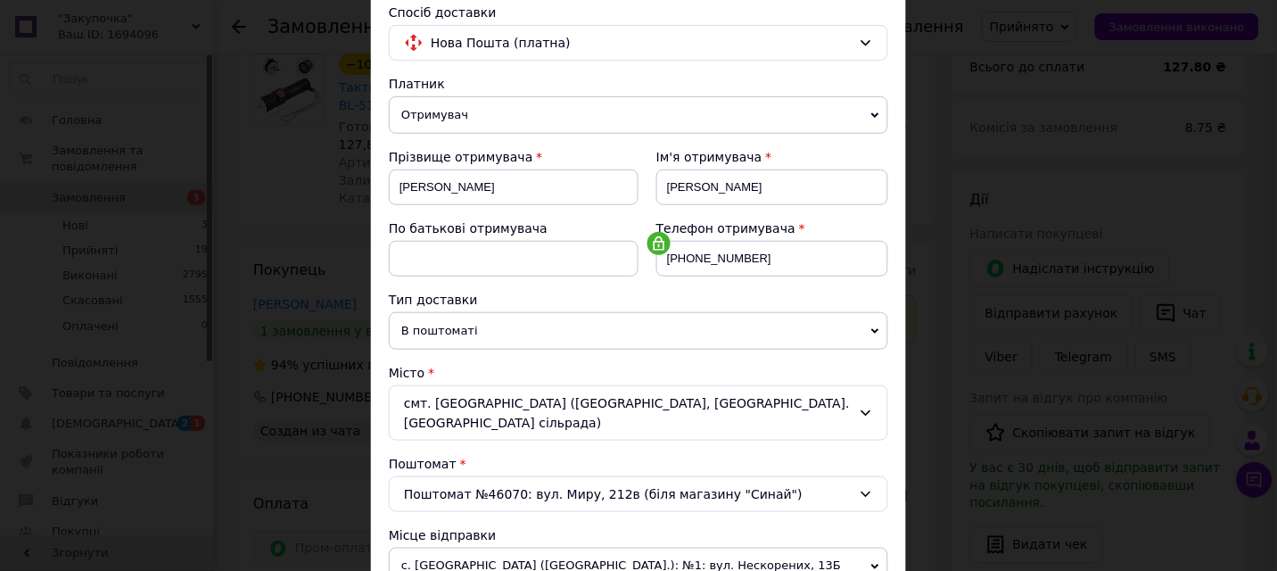
scroll to position [297, 0]
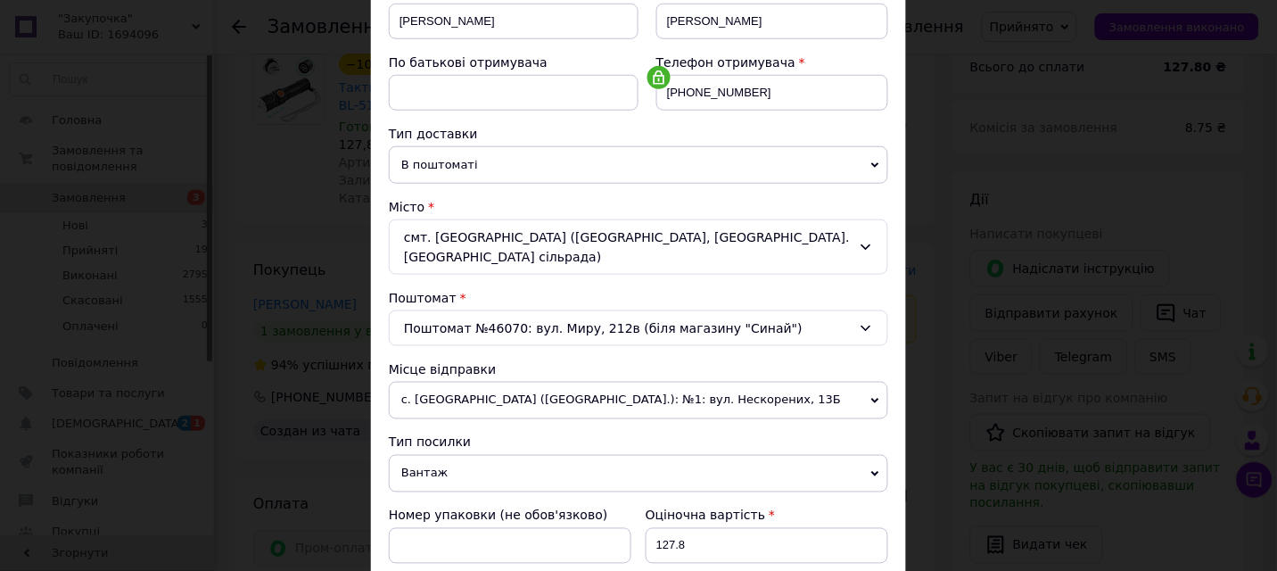
click at [579, 387] on span "с. Довжик (Житомирська обл.): №1: вул. Нескорених, 13Б" at bounding box center [639, 400] width 500 height 37
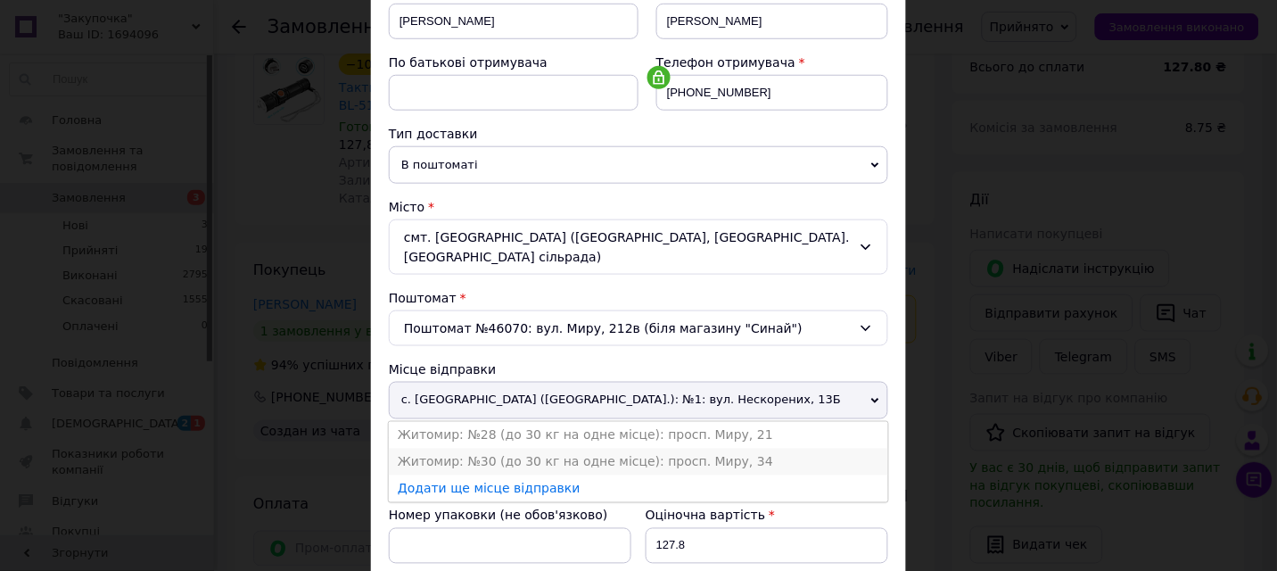
click at [475, 449] on li "Житомир: №30 (до 30 кг на одне місце): просп. Миру, 34" at bounding box center [639, 462] width 500 height 27
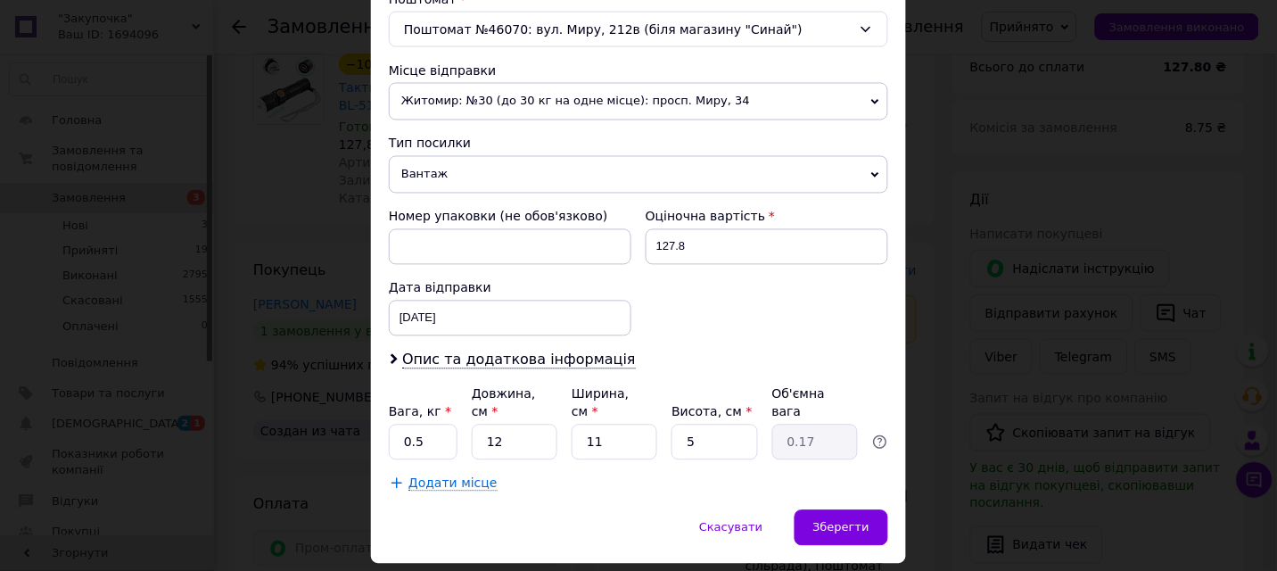
scroll to position [614, 0]
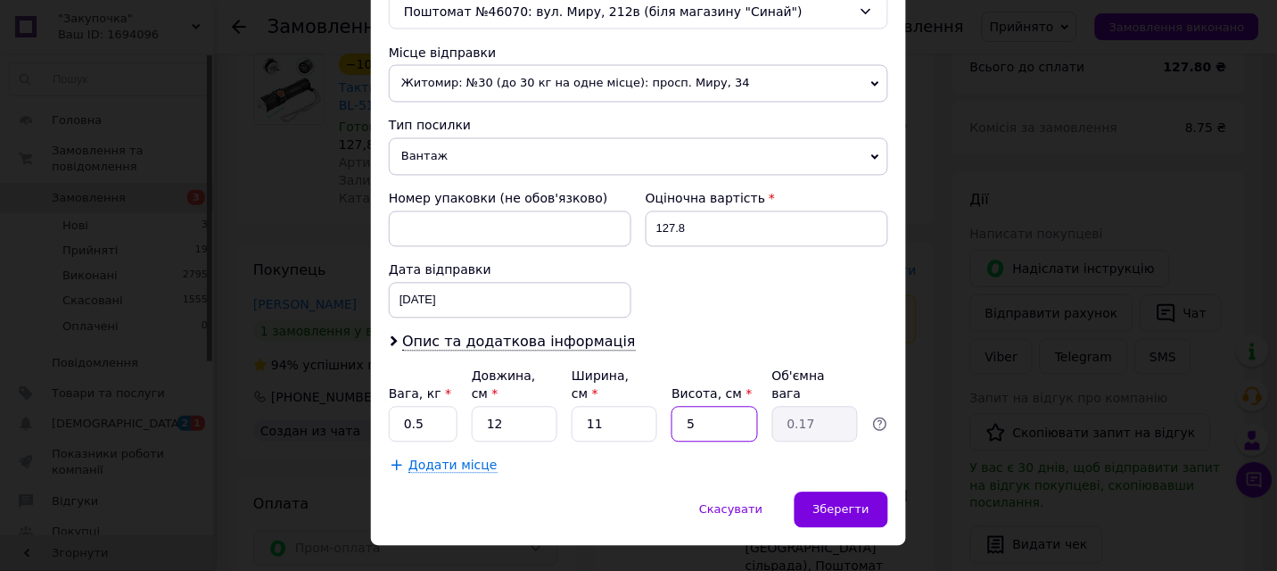
click at [698, 407] on input "5" at bounding box center [715, 425] width 86 height 36
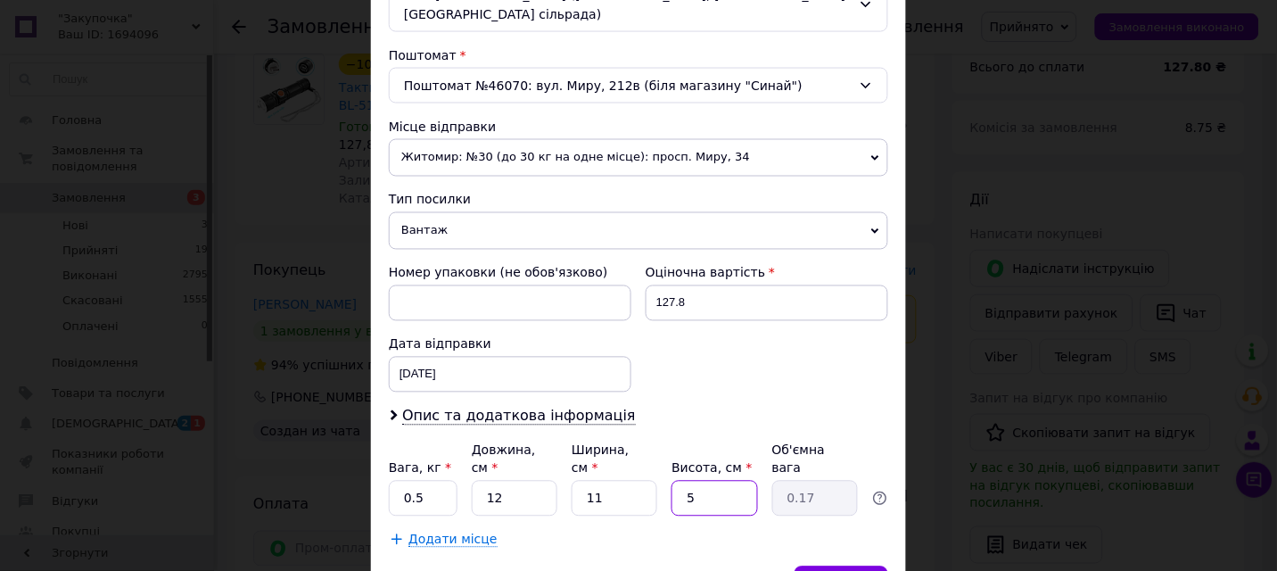
scroll to position [534, 0]
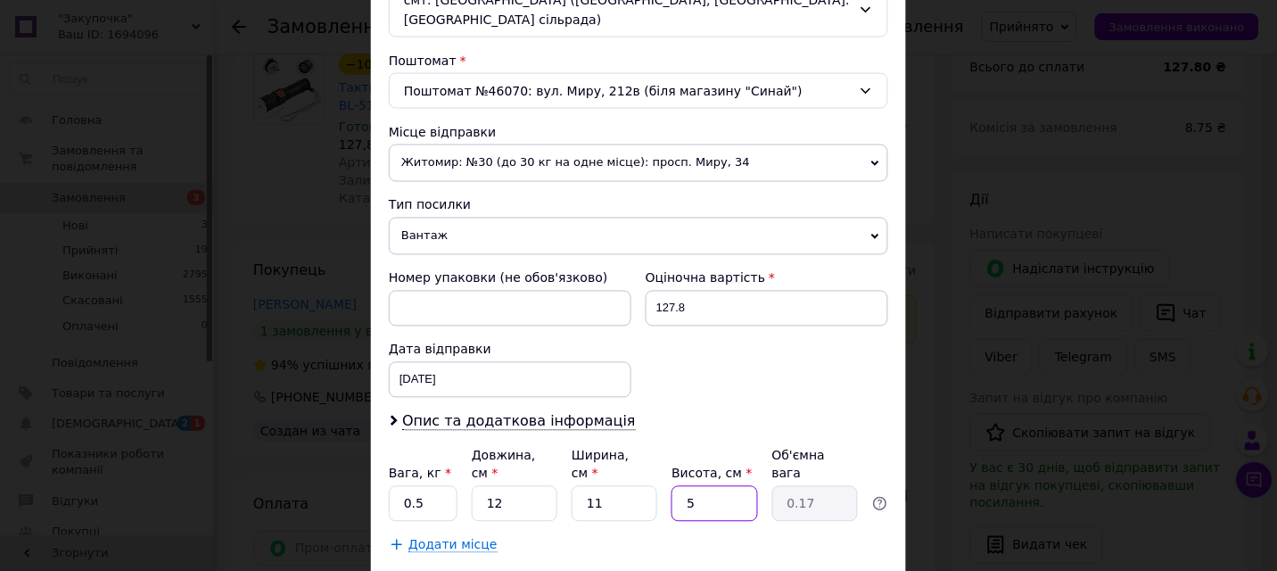
type input "8"
type input "0.26"
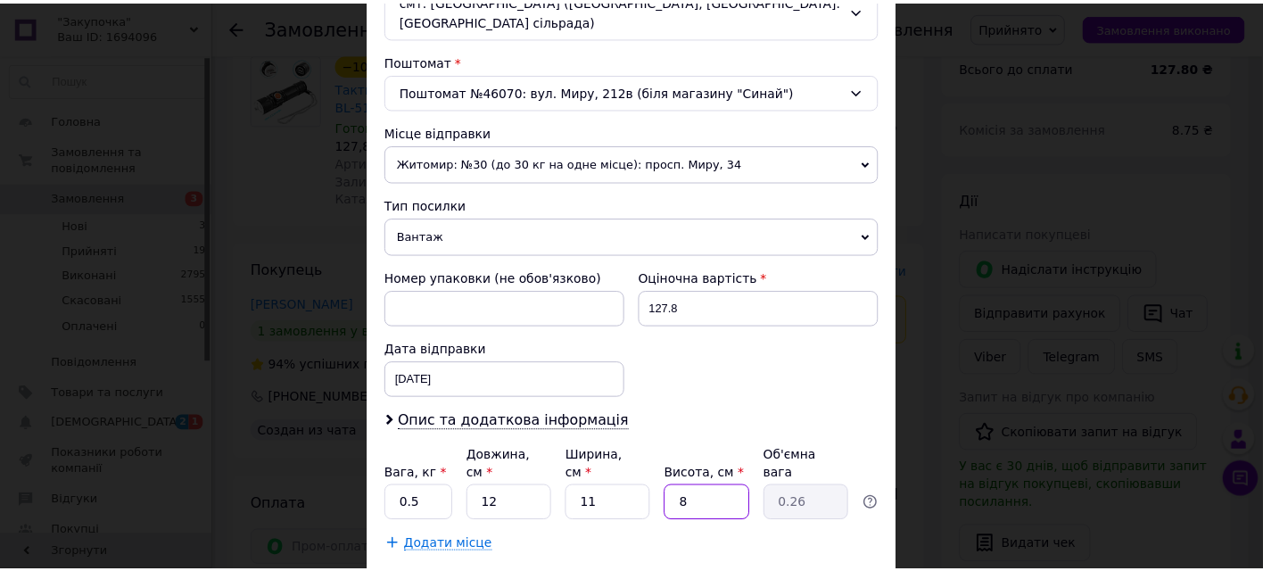
scroll to position [614, 0]
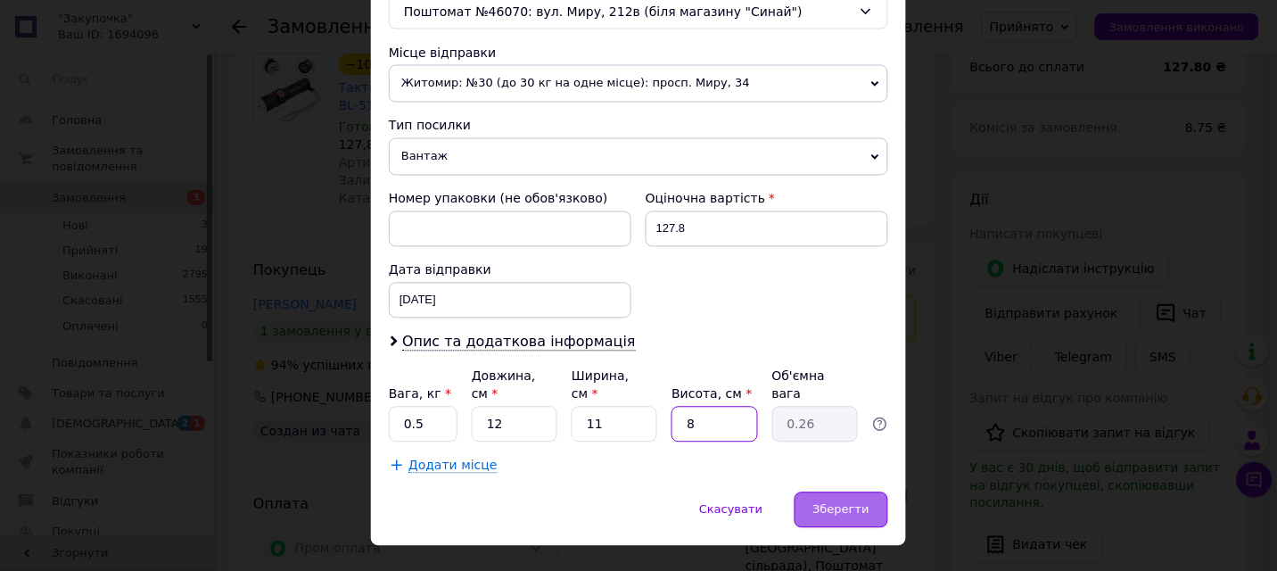
type input "8"
drag, startPoint x: 843, startPoint y: 461, endPoint x: 818, endPoint y: 462, distance: 25.0
click at [843, 492] on div "Зберегти" at bounding box center [842, 510] width 94 height 36
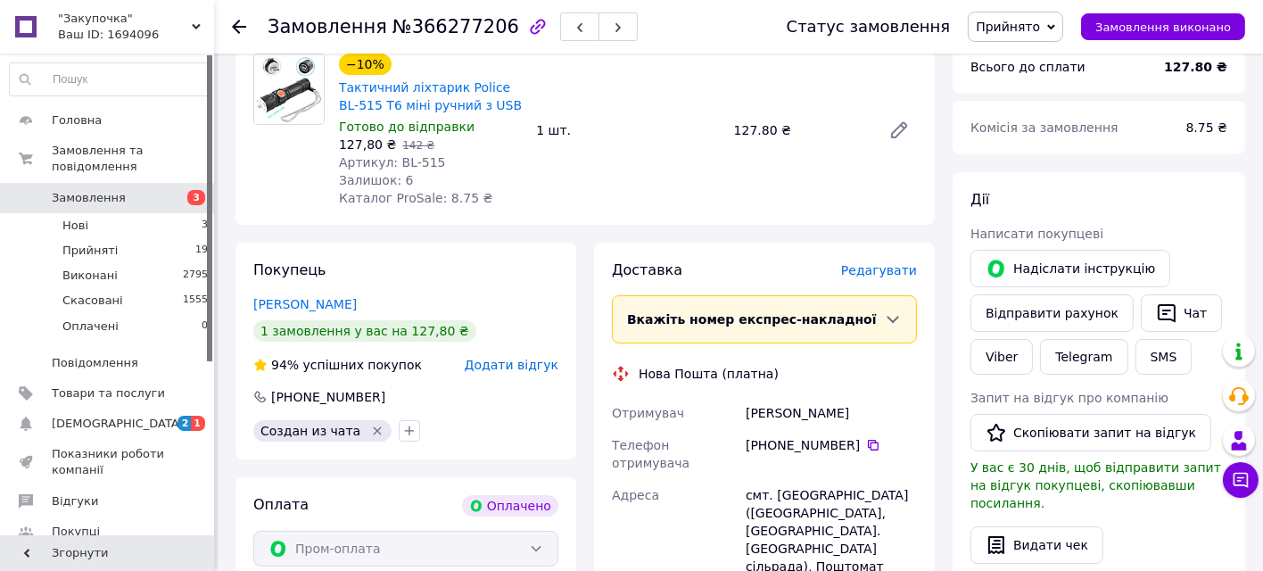
click at [428, 504] on div "Оплата Оплачено" at bounding box center [405, 505] width 305 height 21
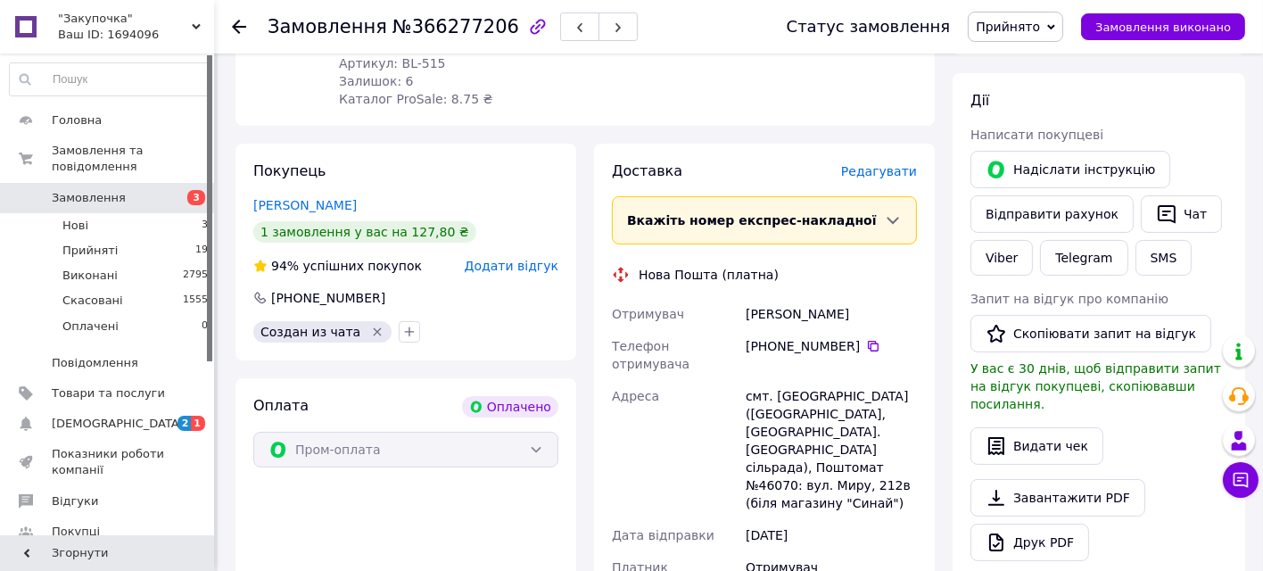
scroll to position [693, 0]
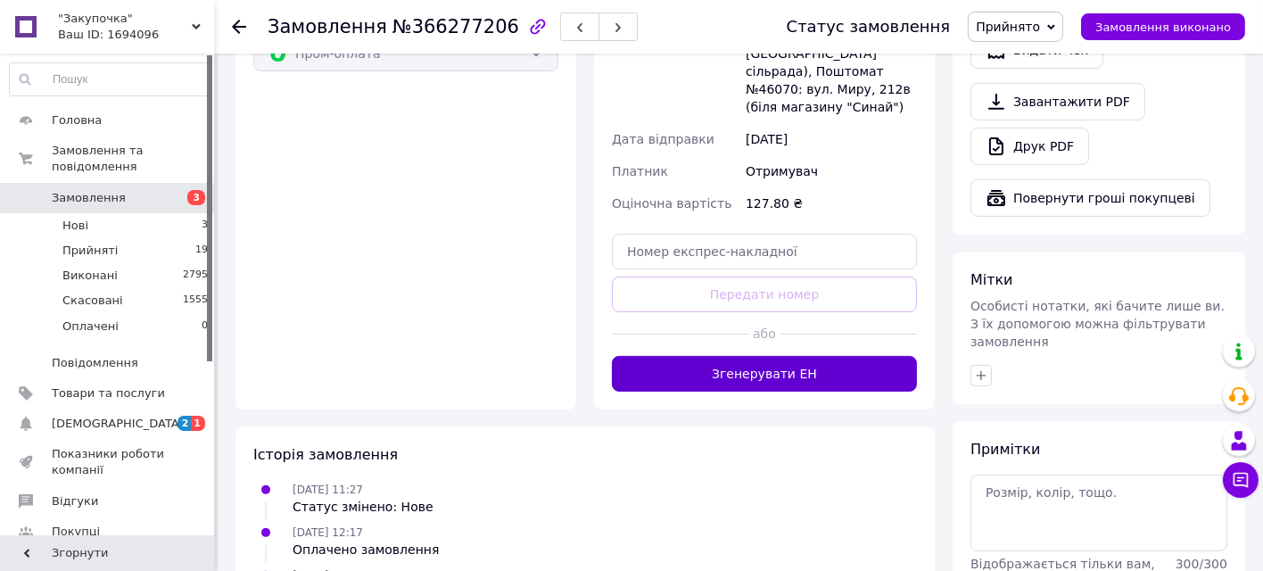
click at [745, 356] on button "Згенерувати ЕН" at bounding box center [764, 374] width 305 height 36
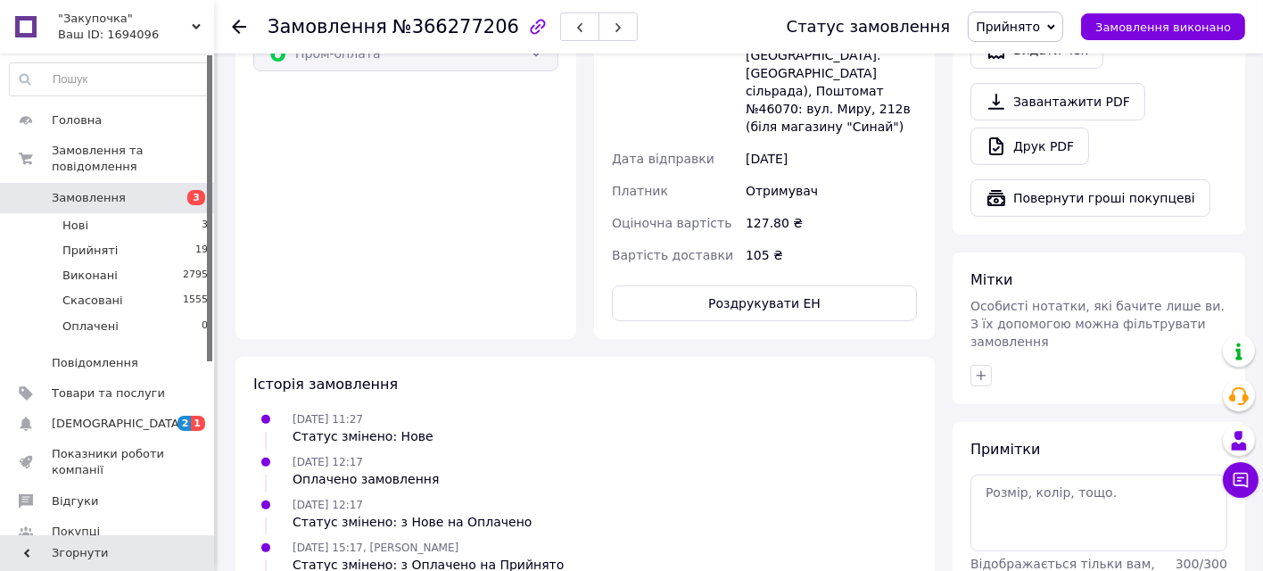
scroll to position [396, 0]
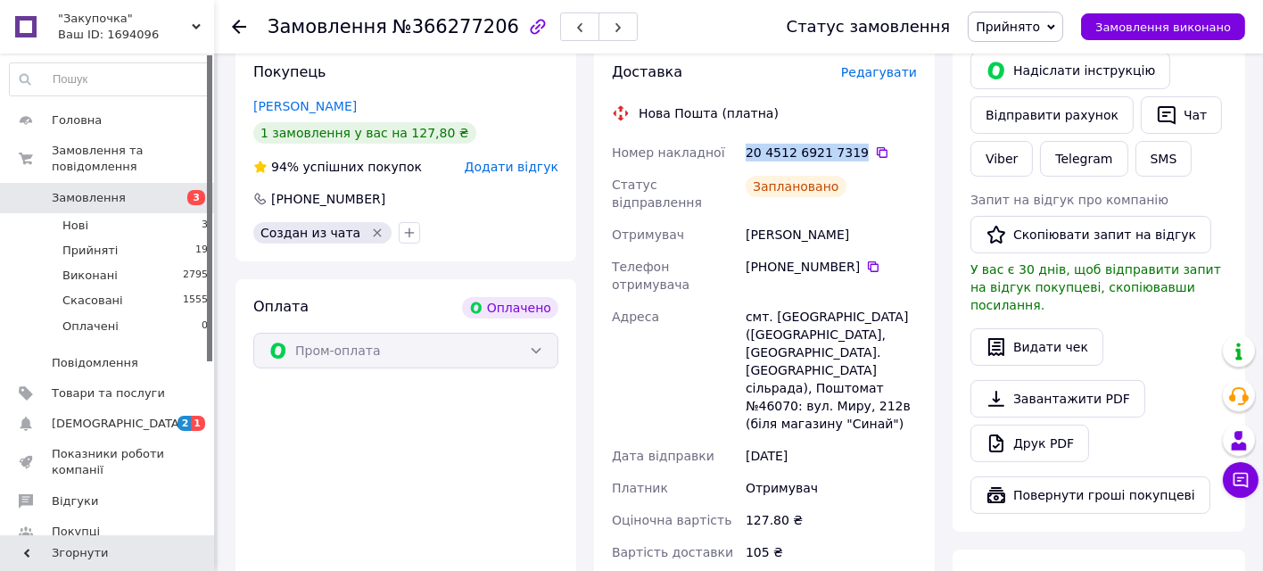
drag, startPoint x: 738, startPoint y: 152, endPoint x: 850, endPoint y: 153, distance: 112.4
click at [850, 153] on div "Номер накладної 20 4512 6921 7319   Статус відправлення Заплановано Отримувач Ш…" at bounding box center [764, 352] width 312 height 432
copy div "Номер накладної 20 4512 6921 7319"
click at [1172, 328] on div "Видати чек" at bounding box center [1099, 346] width 257 height 37
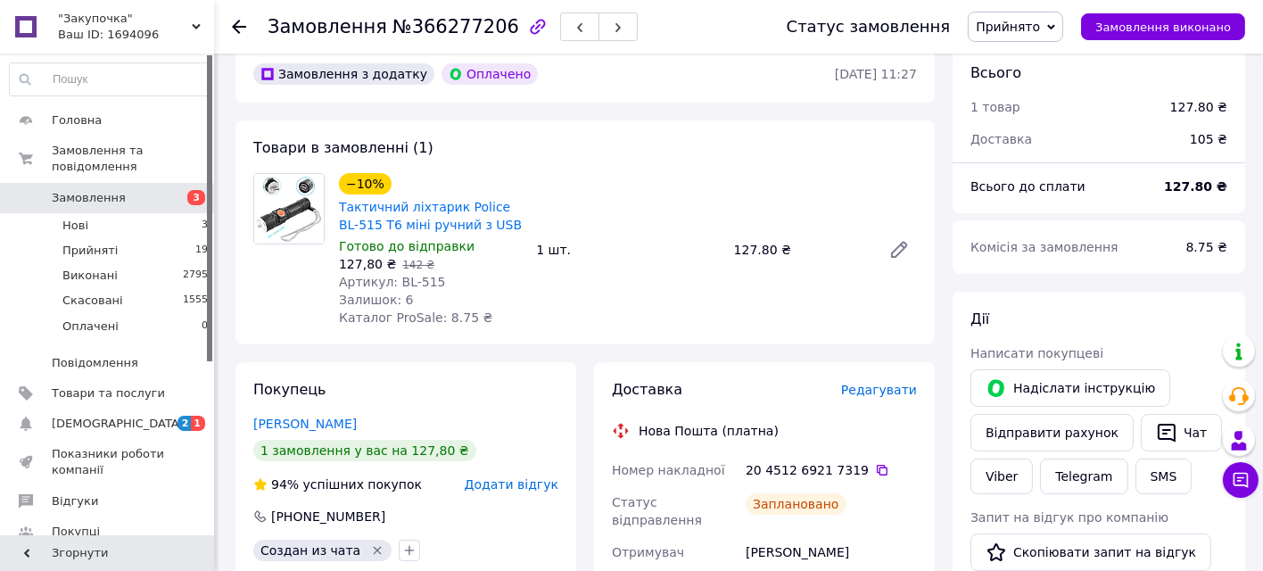
scroll to position [0, 0]
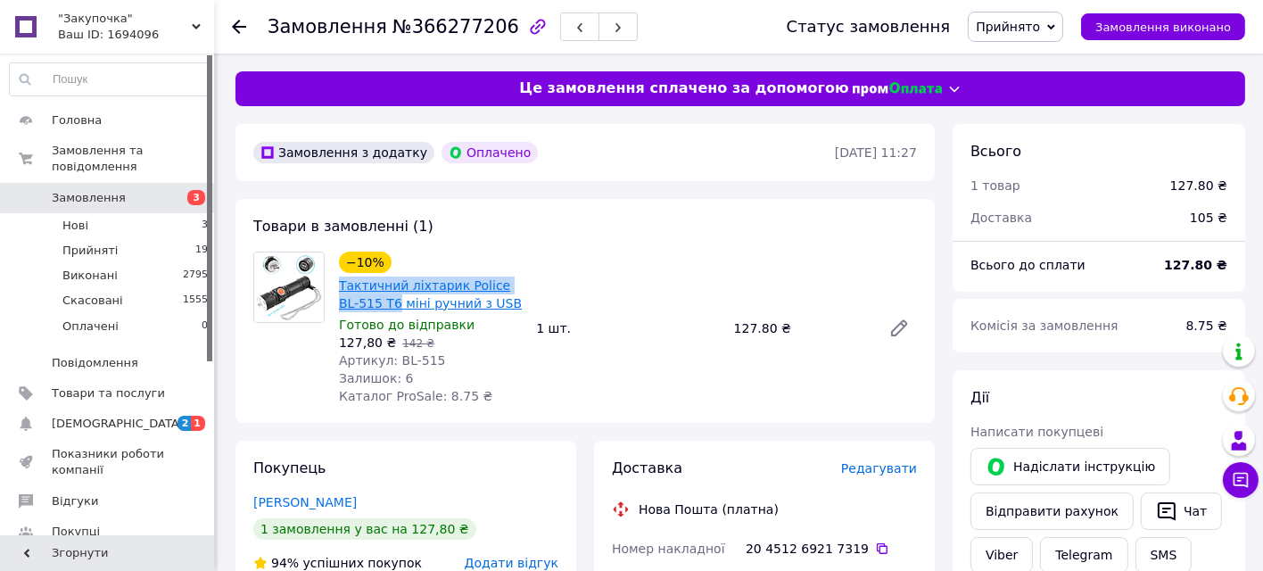
drag, startPoint x: 335, startPoint y: 288, endPoint x: 377, endPoint y: 307, distance: 46.7
click at [377, 307] on div "−10% Тактичний ліхтарик Police BL-515 T6 міні ручний з USB Готово до відправки …" at bounding box center [430, 328] width 197 height 161
click at [463, 250] on div "−10% Тактичний ліхтарик Police BL-515 T6 міні ручний з USB" at bounding box center [430, 282] width 186 height 64
drag, startPoint x: 221, startPoint y: 492, endPoint x: 265, endPoint y: 416, distance: 88.3
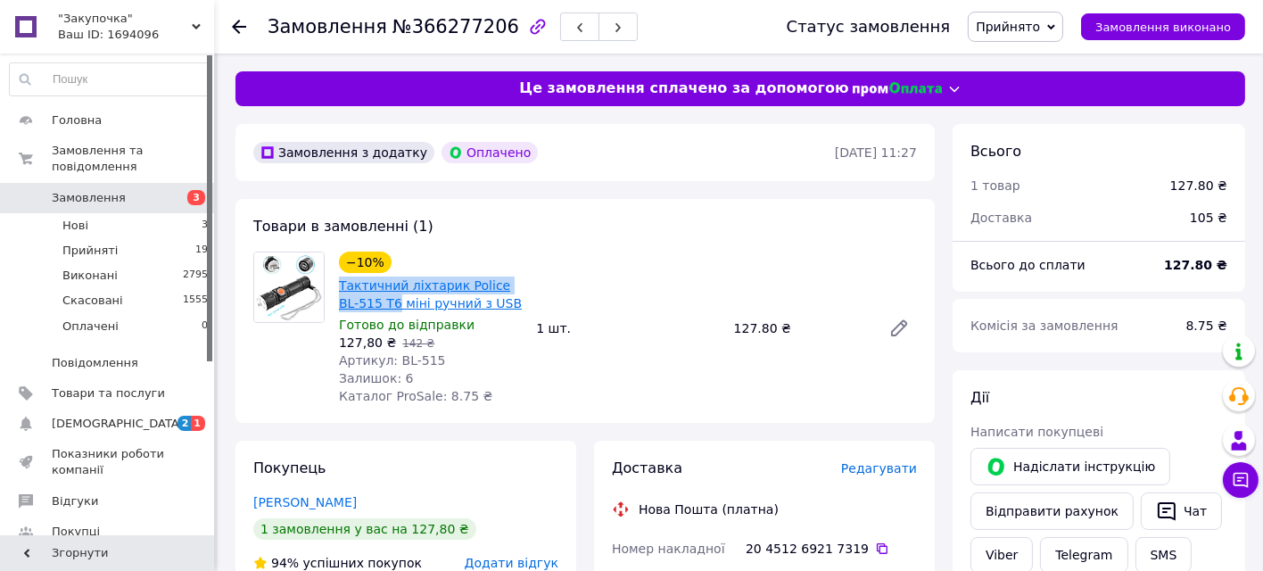
drag, startPoint x: 331, startPoint y: 285, endPoint x: 374, endPoint y: 305, distance: 47.1
click at [374, 305] on div "−10% Тактичний ліхтарик Police BL-515 T6 міні ручний з USB Готово до відправки …" at bounding box center [430, 328] width 197 height 161
copy link "Тактичний ліхтарик Police BL-515 T6"
click at [544, 502] on div "Шевчук Владимир" at bounding box center [405, 502] width 305 height 18
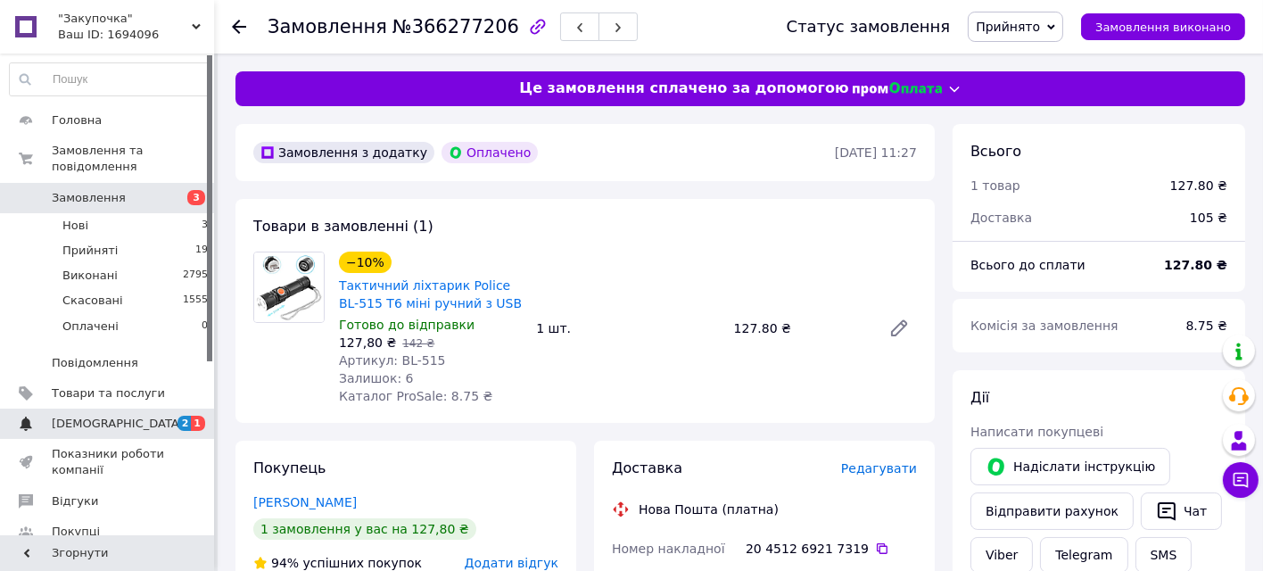
click at [64, 416] on span "[DEMOGRAPHIC_DATA]" at bounding box center [118, 424] width 132 height 16
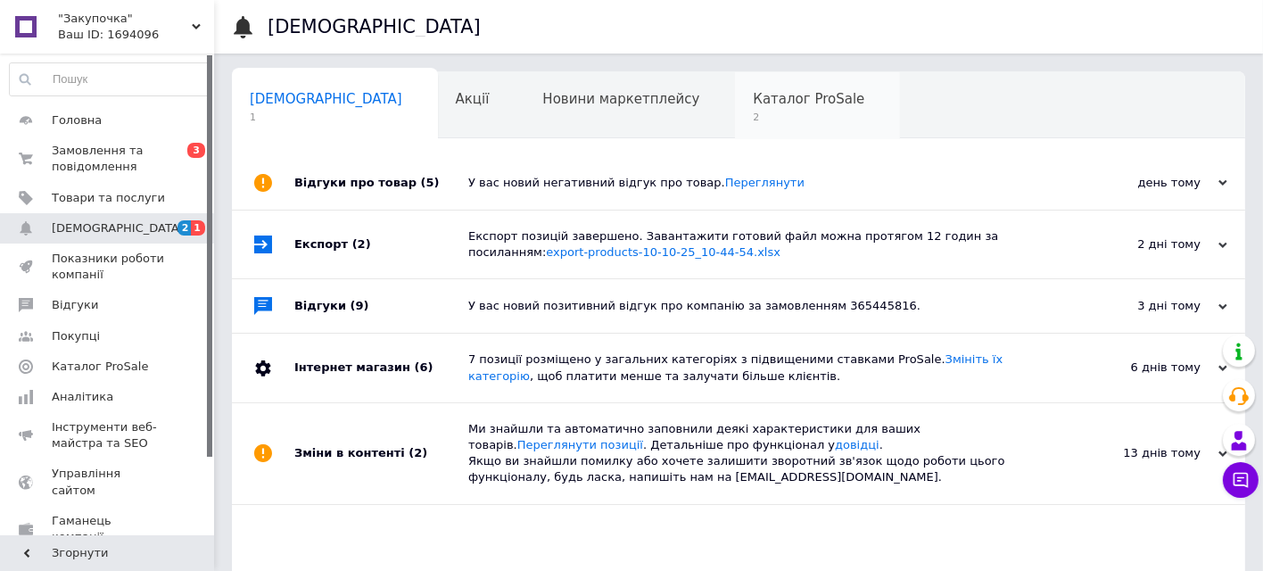
click at [753, 105] on span "Каталог ProSale" at bounding box center [809, 99] width 112 height 16
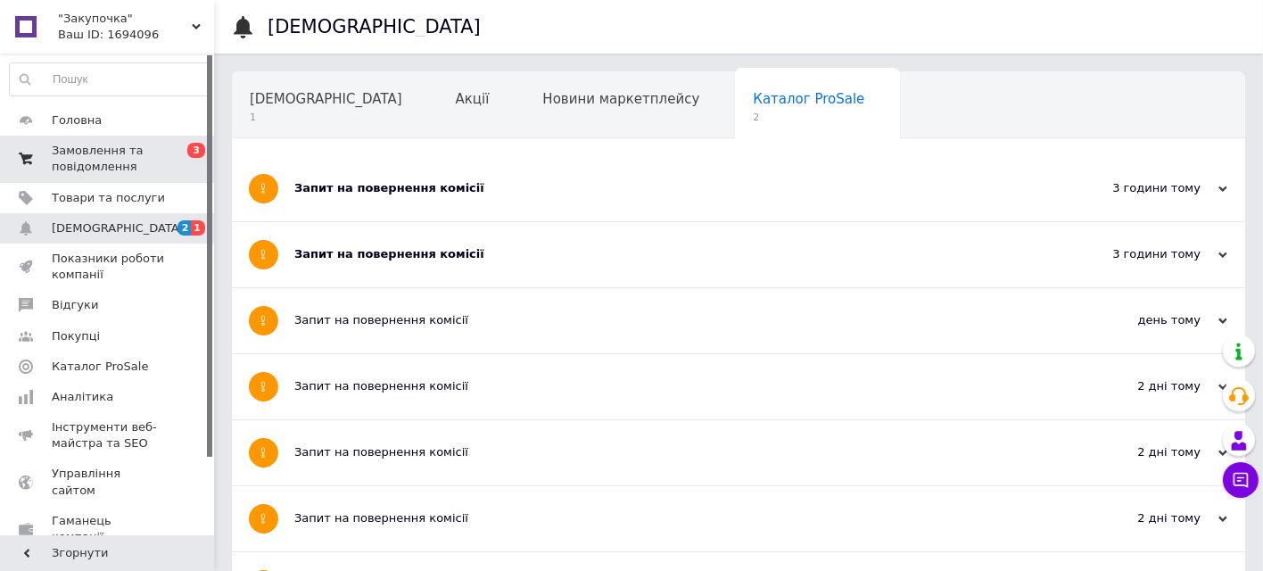
click at [75, 161] on span "Замовлення та повідомлення" at bounding box center [108, 159] width 113 height 32
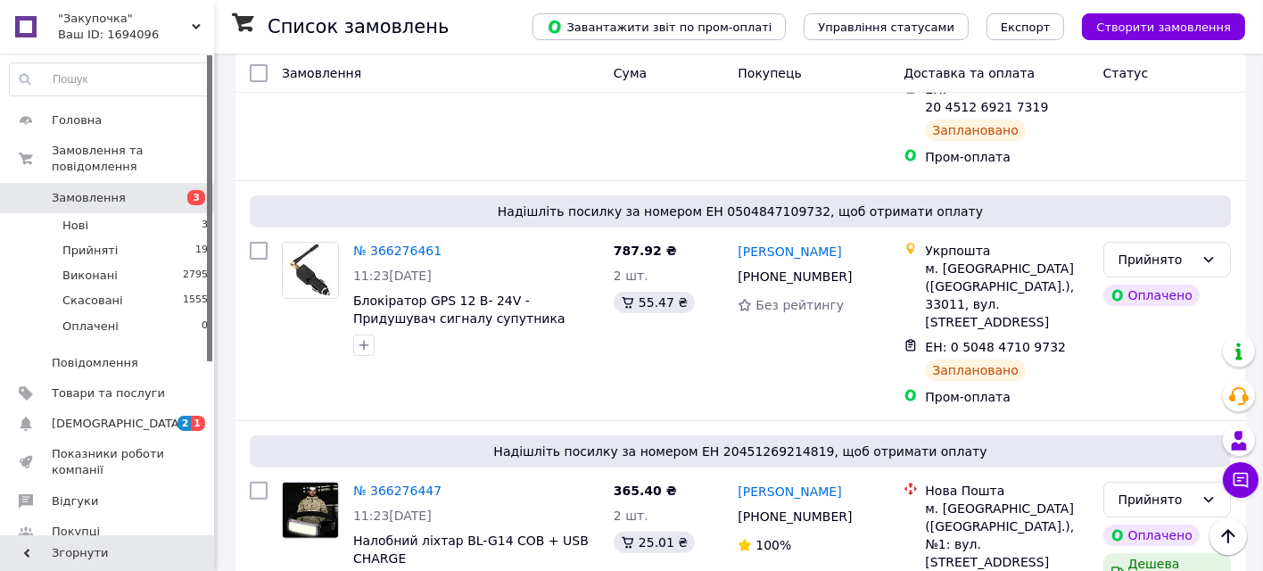
scroll to position [198, 0]
